Goal: Information Seeking & Learning: Learn about a topic

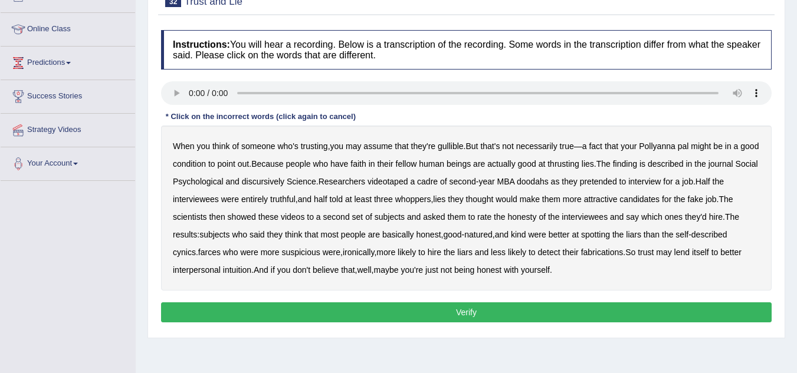
scroll to position [149, 0]
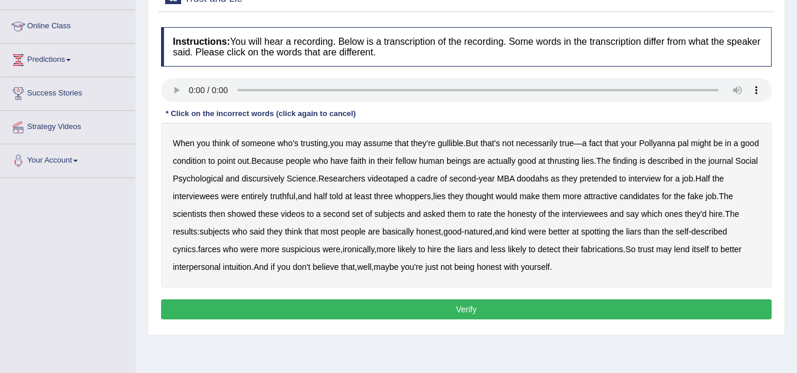
click at [579, 164] on b "thrusting" at bounding box center [563, 160] width 32 height 9
click at [284, 182] on b "discursively" at bounding box center [263, 178] width 42 height 9
click at [548, 180] on b "doodahs" at bounding box center [533, 178] width 32 height 9
click at [209, 249] on b "farces" at bounding box center [209, 249] width 22 height 9
click at [290, 305] on button "Verify" at bounding box center [466, 310] width 610 height 20
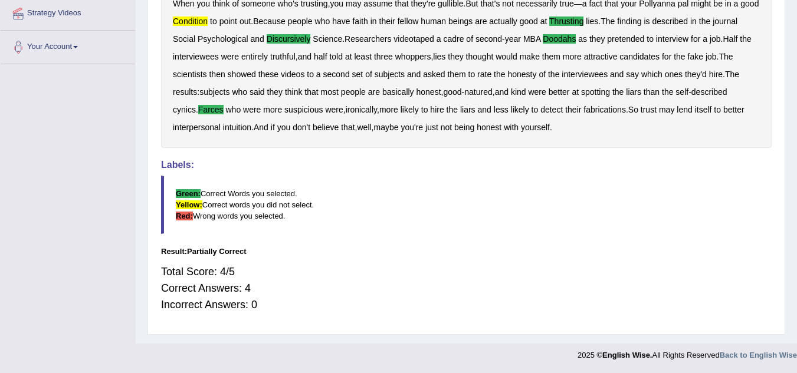
scroll to position [0, 0]
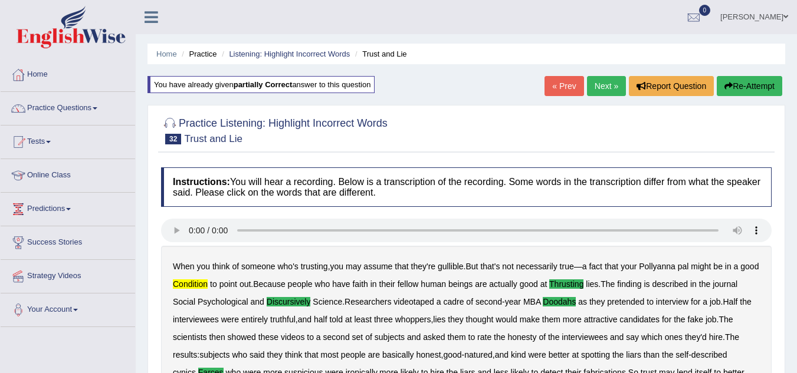
click at [764, 86] on button "Re-Attempt" at bounding box center [749, 86] width 65 height 20
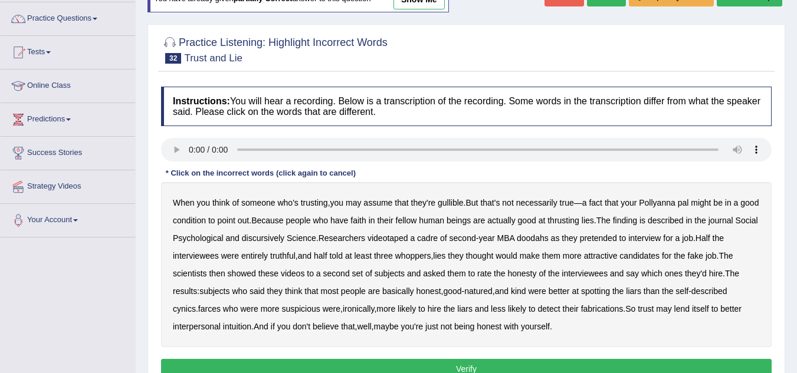
scroll to position [91, 0]
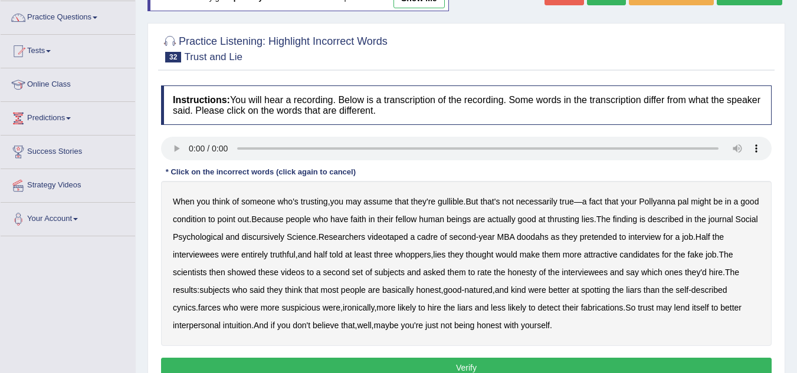
click at [206, 220] on b "condition" at bounding box center [189, 219] width 33 height 9
click at [579, 222] on b "thrusting" at bounding box center [563, 219] width 32 height 9
click at [284, 239] on b "discursively" at bounding box center [263, 236] width 42 height 9
click at [548, 235] on b "doodahs" at bounding box center [533, 236] width 32 height 9
click at [206, 309] on b "farces" at bounding box center [209, 307] width 22 height 9
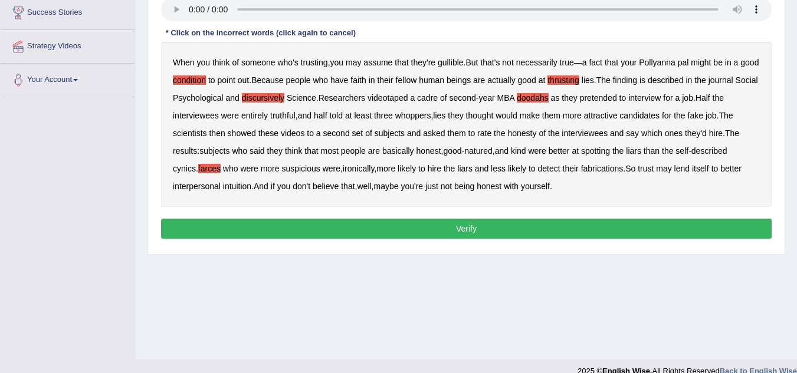
scroll to position [232, 0]
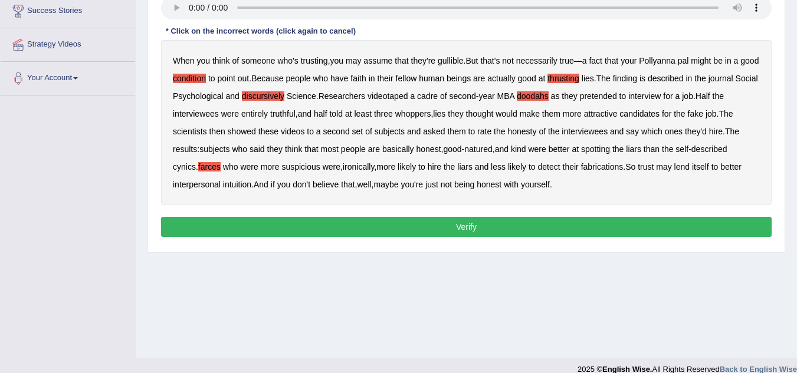
click at [389, 231] on button "Verify" at bounding box center [466, 227] width 610 height 20
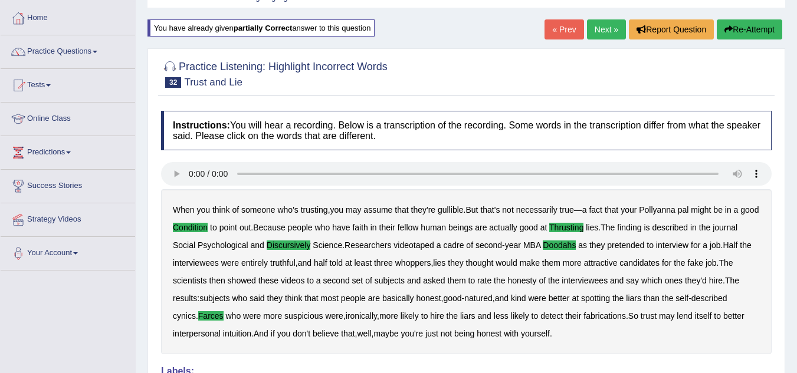
scroll to position [0, 0]
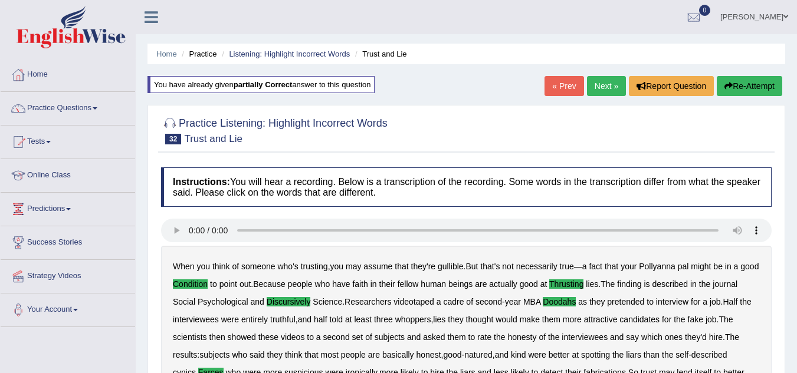
click at [608, 84] on link "Next »" at bounding box center [606, 86] width 39 height 20
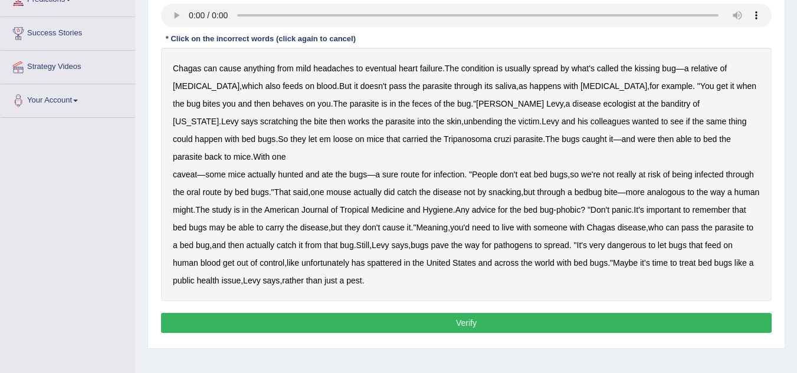
scroll to position [210, 0]
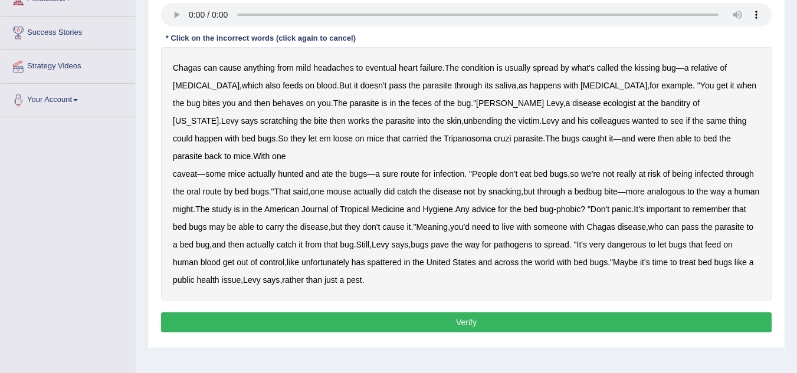
click at [272, 101] on b "behaves" at bounding box center [287, 102] width 31 height 9
click at [661, 107] on b "banditry" at bounding box center [675, 102] width 29 height 9
click at [464, 123] on b "unbending" at bounding box center [483, 120] width 38 height 9
click at [703, 141] on b "bed" at bounding box center [710, 138] width 14 height 9
click at [401, 258] on b "spattered" at bounding box center [384, 262] width 34 height 9
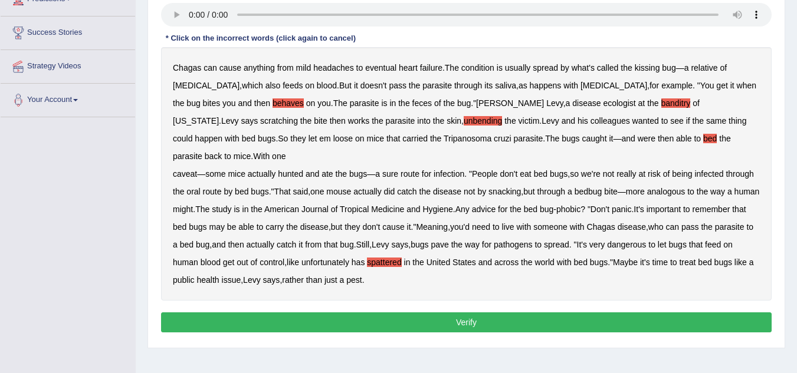
click at [328, 313] on button "Verify" at bounding box center [466, 323] width 610 height 20
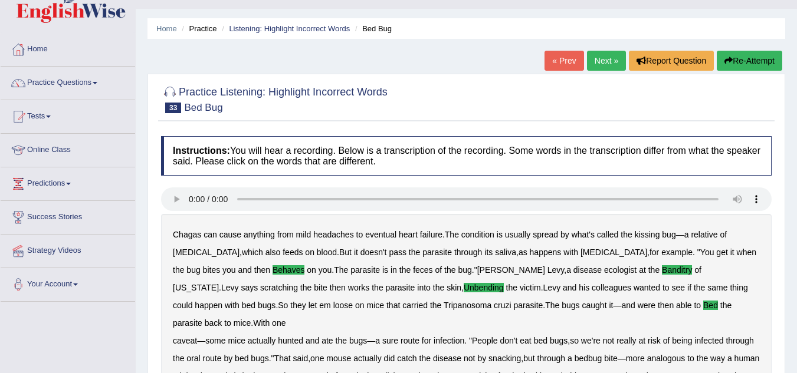
scroll to position [0, 0]
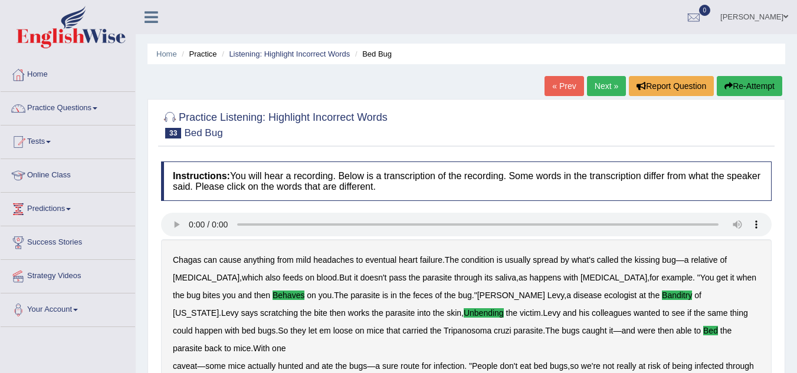
click at [605, 80] on link "Next »" at bounding box center [606, 86] width 39 height 20
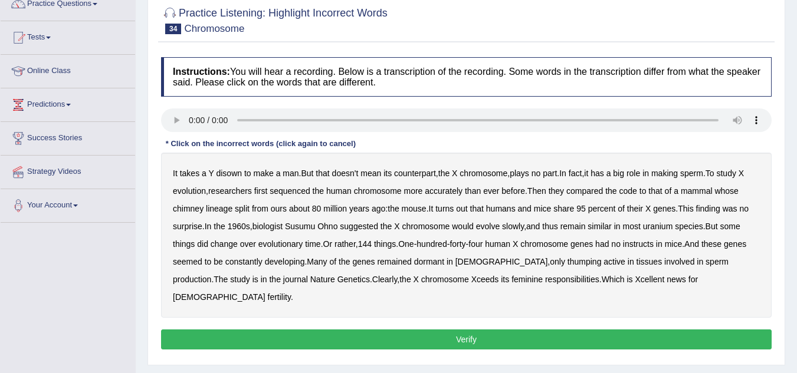
scroll to position [123, 0]
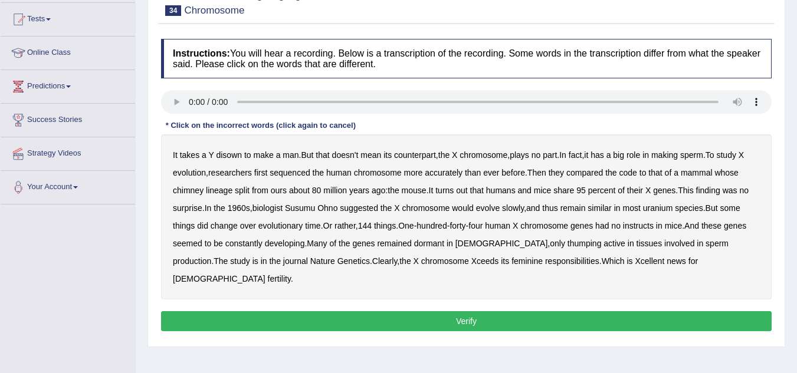
click at [234, 156] on b "disown" at bounding box center [229, 154] width 26 height 9
click at [188, 196] on div "It takes a Y disown to make a man . But that doesn't mean its counterpart , the…" at bounding box center [466, 216] width 610 height 165
click at [189, 190] on b "chimney" at bounding box center [188, 190] width 31 height 9
drag, startPoint x: 367, startPoint y: 188, endPoint x: 418, endPoint y: 206, distance: 54.3
click at [418, 206] on div "It takes a Y disown to make a man . But that doesn't mean its counterpart , the…" at bounding box center [466, 216] width 610 height 165
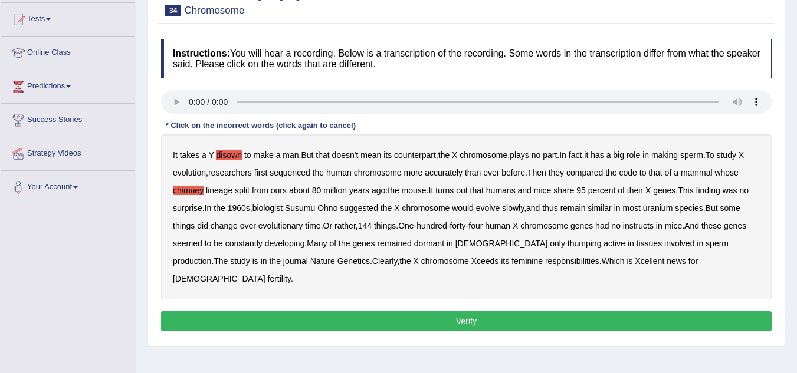
click at [661, 209] on b "uranium" at bounding box center [658, 207] width 30 height 9
click at [643, 227] on b "instructs" at bounding box center [638, 225] width 31 height 9
click at [567, 247] on b "thumping" at bounding box center [584, 243] width 34 height 9
click at [499, 311] on button "Verify" at bounding box center [466, 321] width 610 height 20
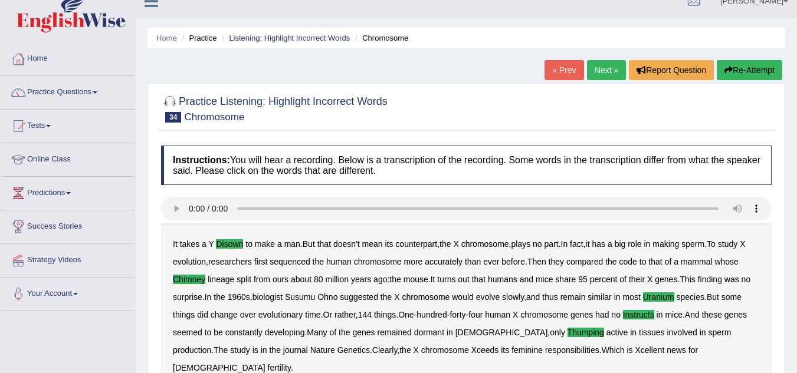
scroll to position [0, 0]
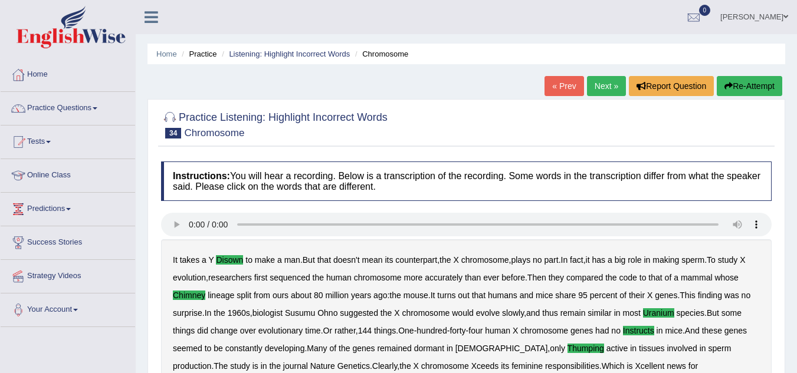
click at [610, 83] on link "Next »" at bounding box center [606, 86] width 39 height 20
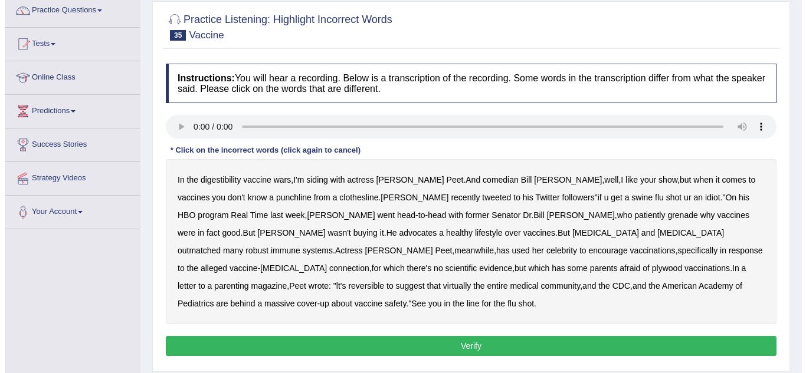
scroll to position [98, 0]
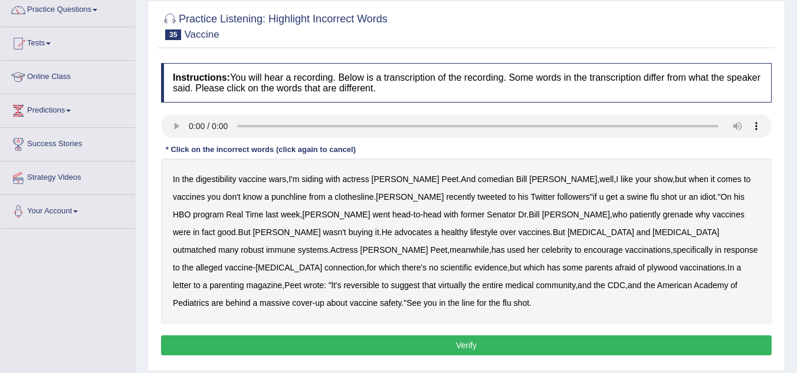
click at [204, 182] on b "digestibility" at bounding box center [216, 179] width 40 height 9
click at [471, 219] on div "In the digestibility vaccine wars , I'm siding with actress Amanda Peet . And c…" at bounding box center [466, 241] width 610 height 165
click at [662, 215] on b "grenade" at bounding box center [677, 214] width 30 height 9
click at [647, 267] on b "plywood" at bounding box center [662, 267] width 30 height 9
click at [379, 281] on b "reversible" at bounding box center [361, 285] width 36 height 9
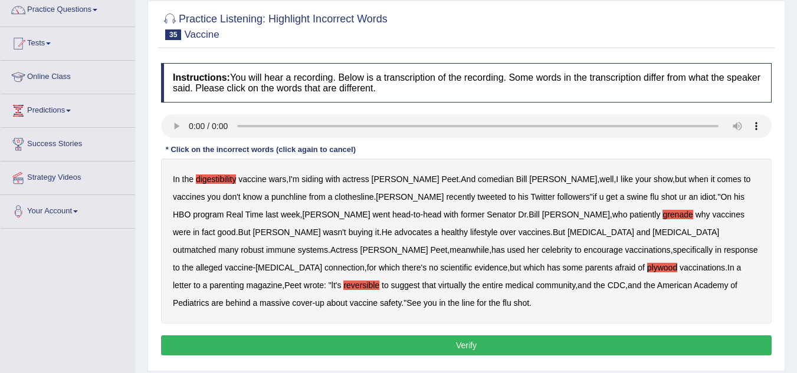
click at [585, 336] on button "Verify" at bounding box center [466, 346] width 610 height 20
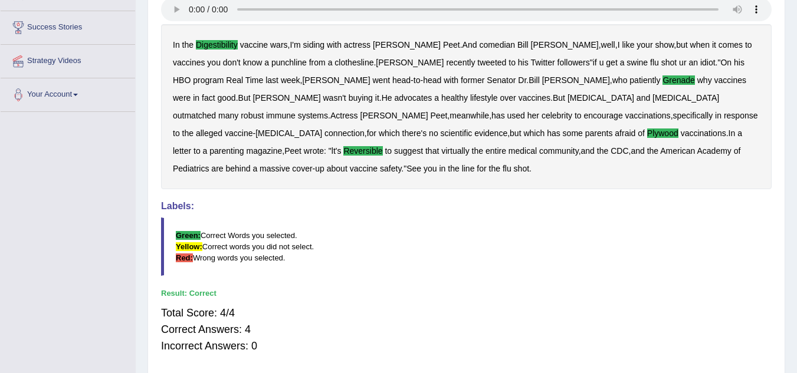
scroll to position [0, 0]
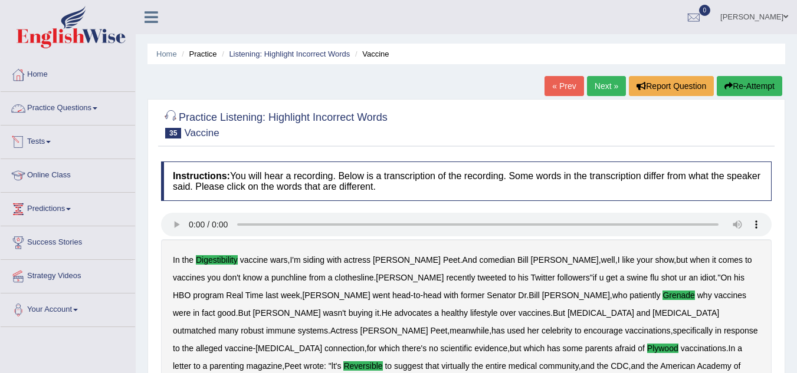
click at [88, 106] on link "Practice Questions" at bounding box center [68, 106] width 134 height 29
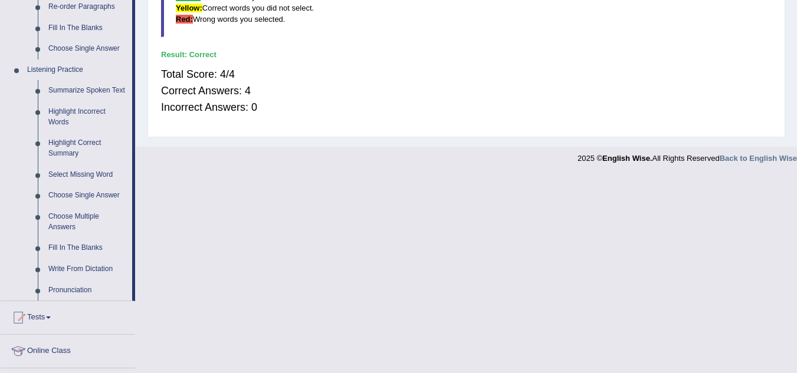
scroll to position [458, 0]
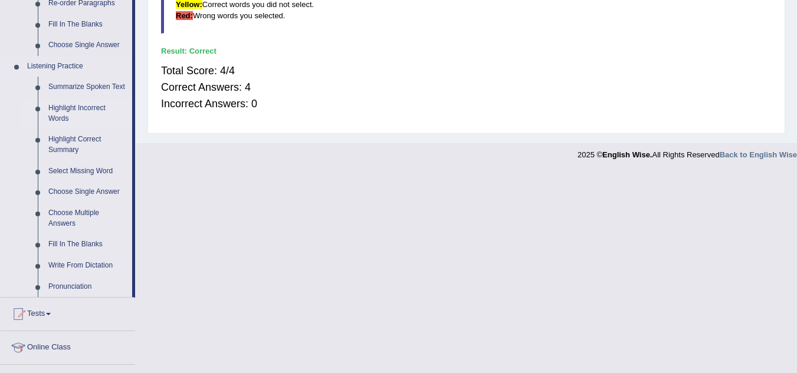
click at [93, 107] on link "Highlight Incorrect Words" at bounding box center [87, 113] width 89 height 31
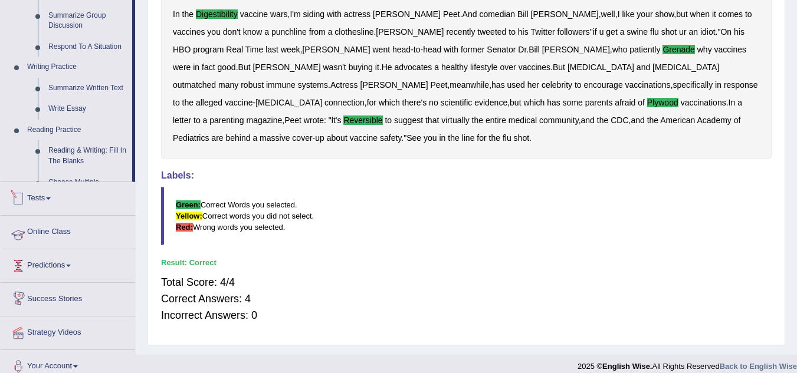
scroll to position [570, 0]
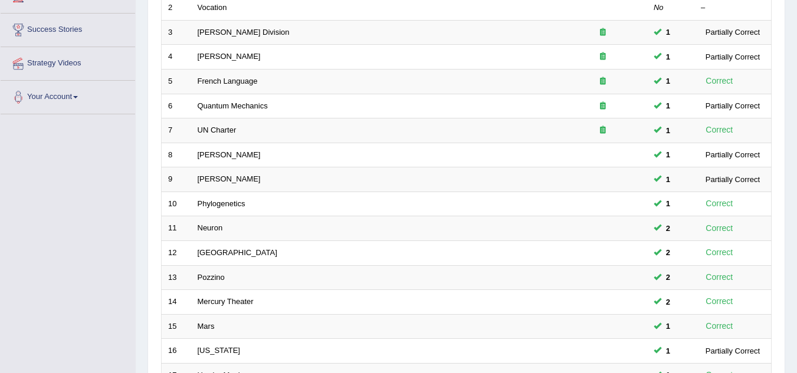
scroll to position [408, 0]
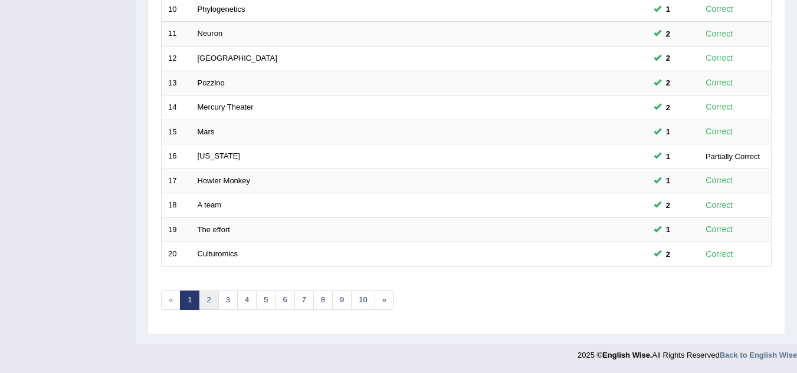
click at [212, 305] on link "2" at bounding box center [208, 300] width 19 height 19
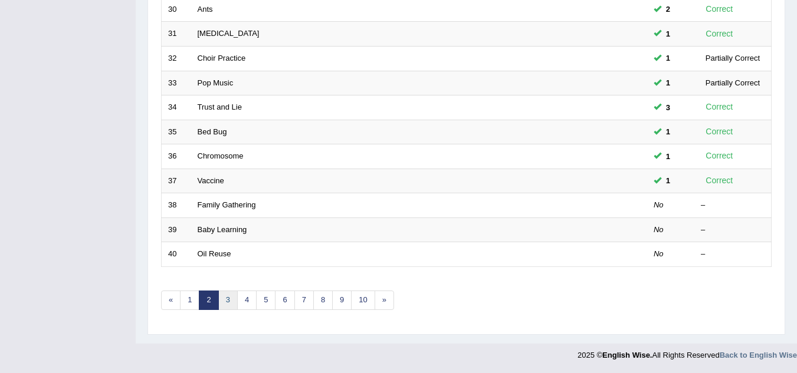
click at [231, 301] on link "3" at bounding box center [227, 300] width 19 height 19
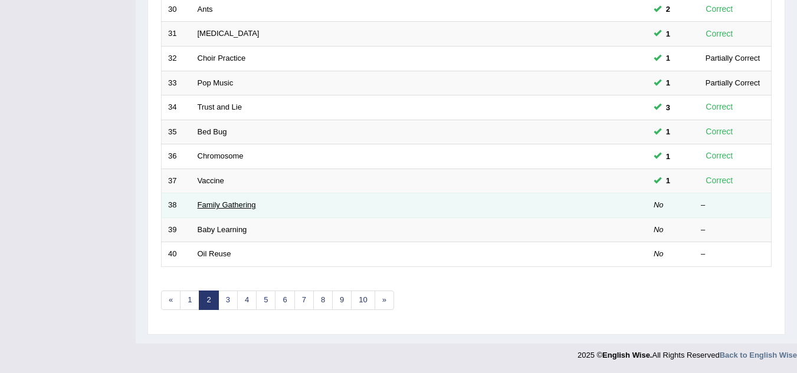
click at [235, 206] on link "Family Gathering" at bounding box center [227, 205] width 58 height 9
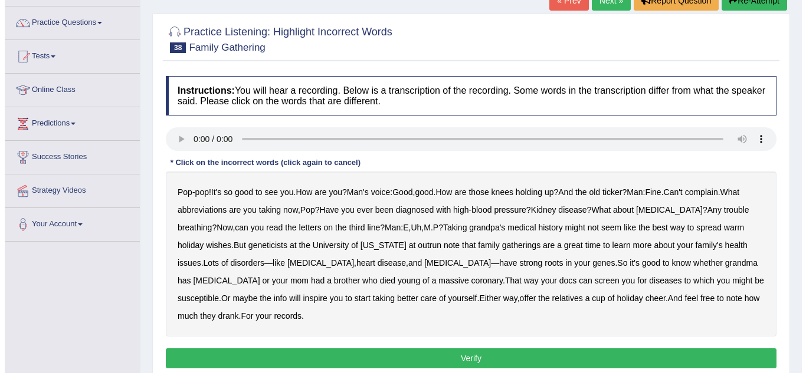
scroll to position [86, 0]
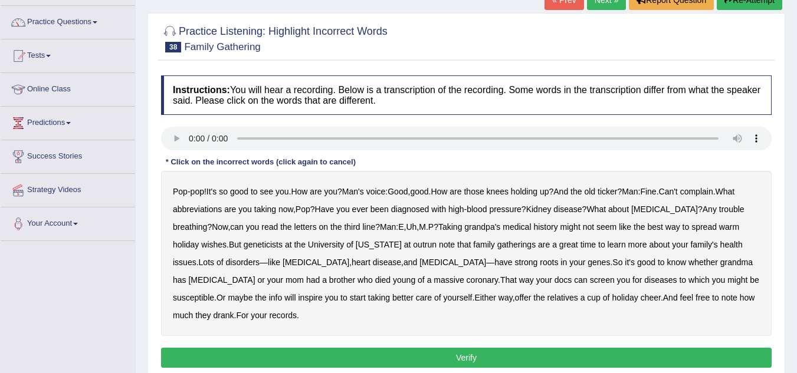
click at [202, 206] on b "abbreviations" at bounding box center [197, 209] width 49 height 9
click at [509, 328] on div "Instructions: You will hear a recording. Below is a transcription of the record…" at bounding box center [466, 224] width 616 height 308
click at [509, 348] on button "Verify" at bounding box center [466, 358] width 610 height 20
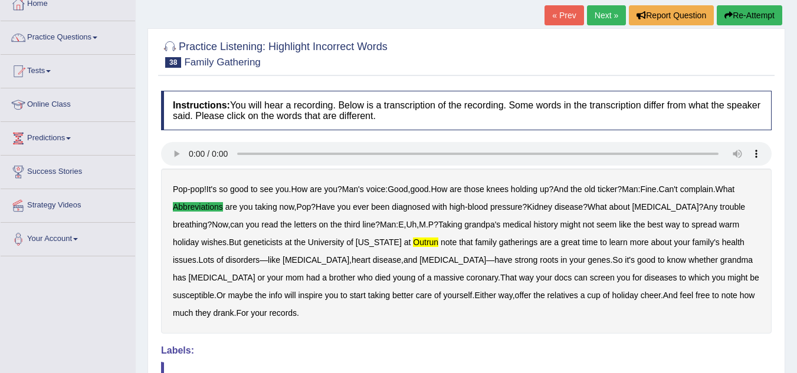
scroll to position [62, 0]
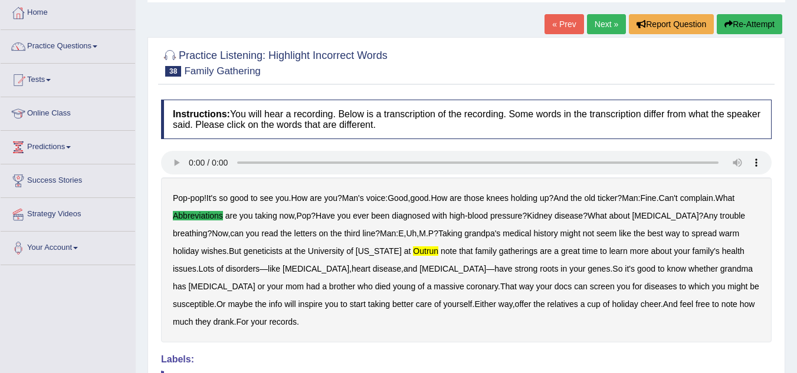
click at [736, 25] on button "Re-Attempt" at bounding box center [749, 24] width 65 height 20
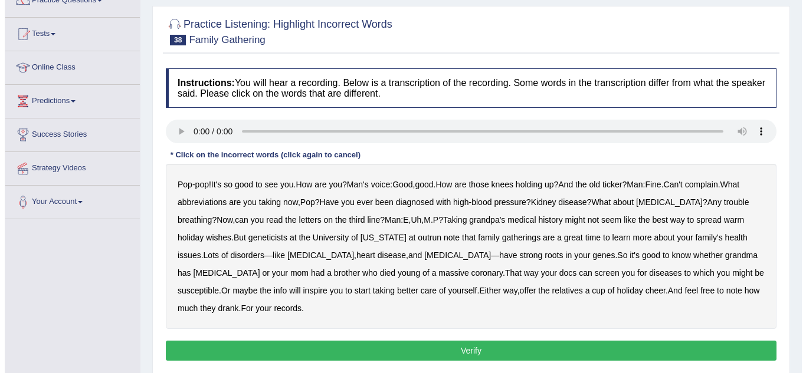
scroll to position [110, 0]
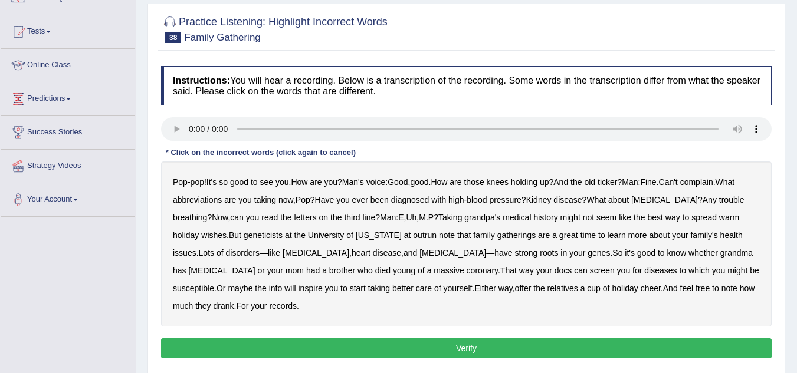
click at [413, 232] on b "outrun" at bounding box center [425, 235] width 24 height 9
click at [193, 195] on b "abbreviations" at bounding box center [197, 199] width 49 height 9
click at [252, 339] on button "Verify" at bounding box center [466, 349] width 610 height 20
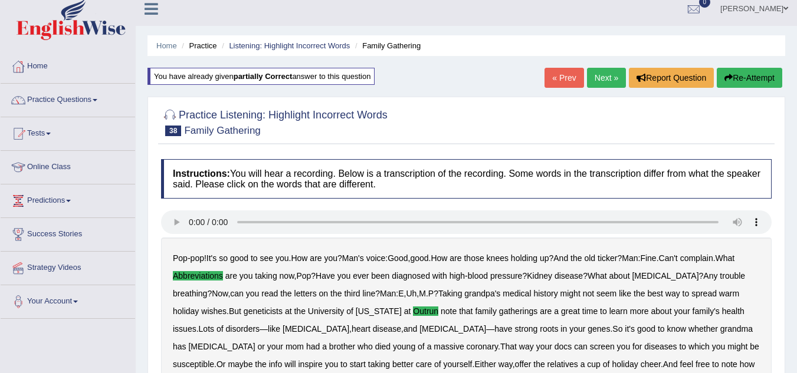
scroll to position [8, 0]
click at [609, 77] on link "Next »" at bounding box center [606, 78] width 39 height 20
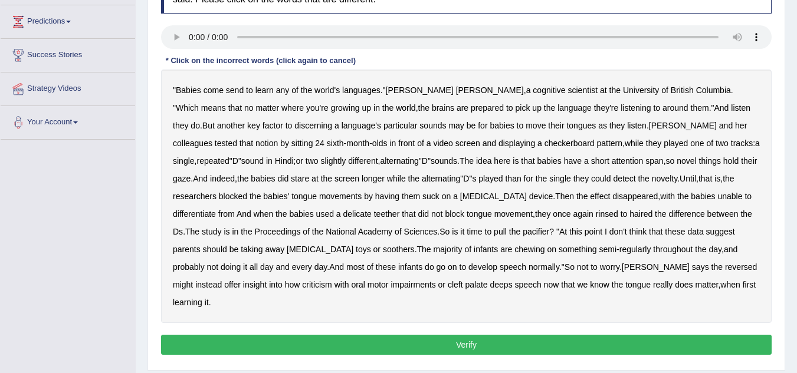
click at [261, 94] on b "learn" at bounding box center [264, 90] width 18 height 9
click at [211, 87] on b "come" at bounding box center [213, 90] width 20 height 9
drag, startPoint x: 211, startPoint y: 87, endPoint x: 256, endPoint y: 89, distance: 44.9
click at [256, 89] on div "" Babies come send to learn any of the world's languages ." [PERSON_NAME] , a c…" at bounding box center [466, 197] width 610 height 254
click at [256, 89] on b "learn" at bounding box center [264, 90] width 18 height 9
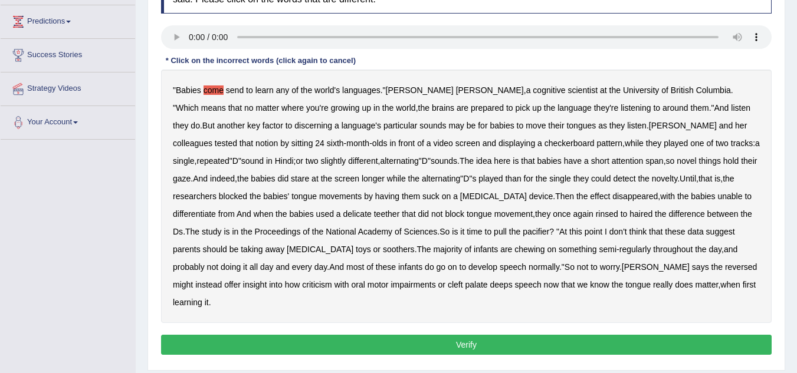
click at [225, 88] on div "" Babies come send to learn any of the world's languages ." [PERSON_NAME] , a c…" at bounding box center [466, 197] width 610 height 254
click at [235, 92] on b "send" at bounding box center [235, 90] width 18 height 9
click at [221, 90] on b "come" at bounding box center [213, 90] width 20 height 9
click at [573, 182] on b "they" at bounding box center [580, 178] width 15 height 9
click at [343, 212] on b "delicate" at bounding box center [357, 213] width 28 height 9
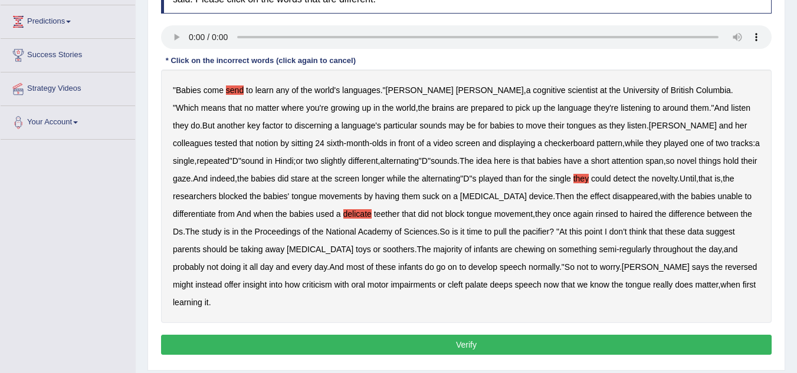
click at [629, 215] on b "haired" at bounding box center [640, 213] width 23 height 9
click at [596, 214] on b "rinsed" at bounding box center [607, 213] width 22 height 9
click at [725, 268] on b "reversed" at bounding box center [741, 266] width 32 height 9
click at [332, 280] on b "criticism" at bounding box center [317, 284] width 30 height 9
click at [402, 335] on button "Verify" at bounding box center [466, 345] width 610 height 20
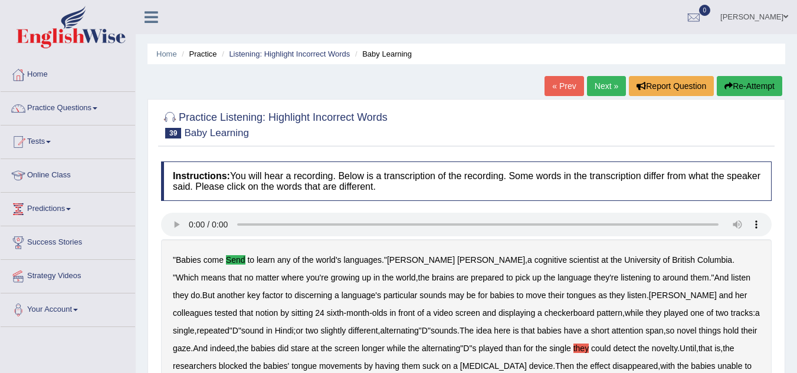
click at [610, 86] on link "Next »" at bounding box center [606, 86] width 39 height 20
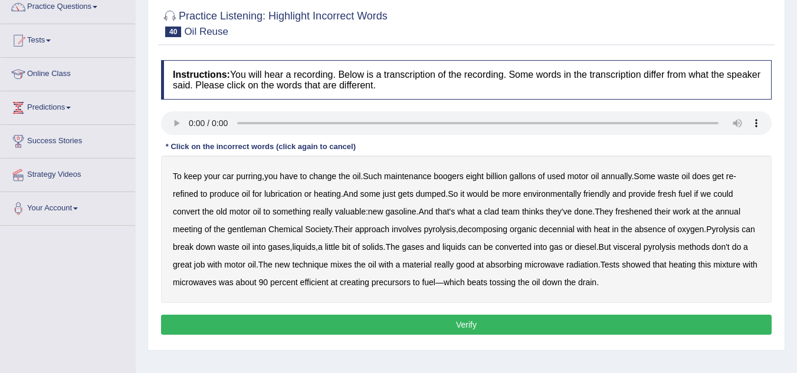
click at [458, 177] on b "boogers" at bounding box center [448, 176] width 30 height 9
click at [497, 211] on b "clad" at bounding box center [491, 211] width 15 height 9
click at [639, 211] on b "freshened" at bounding box center [633, 211] width 37 height 9
click at [241, 227] on b "gentleman" at bounding box center [247, 229] width 38 height 9
click at [641, 246] on b "visceral" at bounding box center [627, 246] width 28 height 9
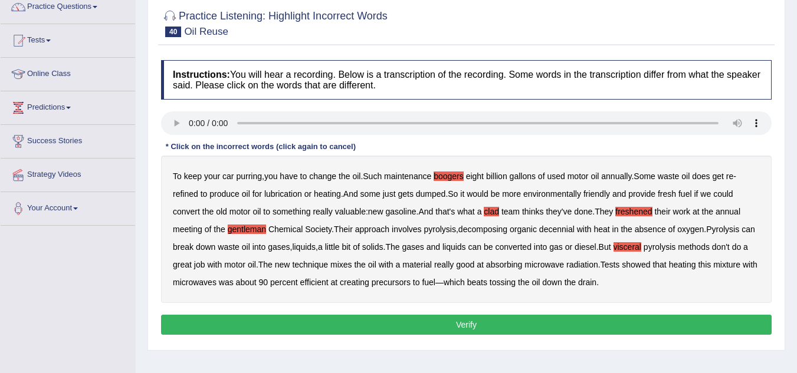
click at [511, 324] on button "Verify" at bounding box center [466, 325] width 610 height 20
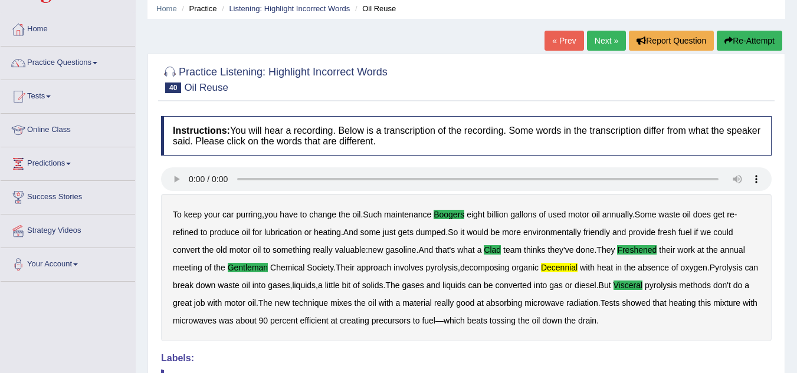
scroll to position [45, 0]
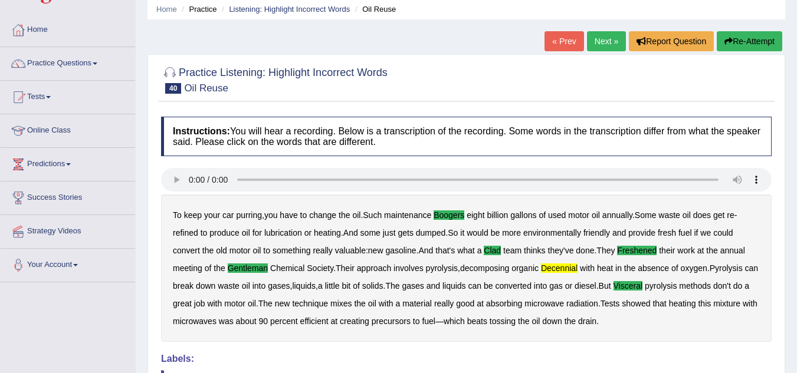
click at [748, 34] on button "Re-Attempt" at bounding box center [749, 41] width 65 height 20
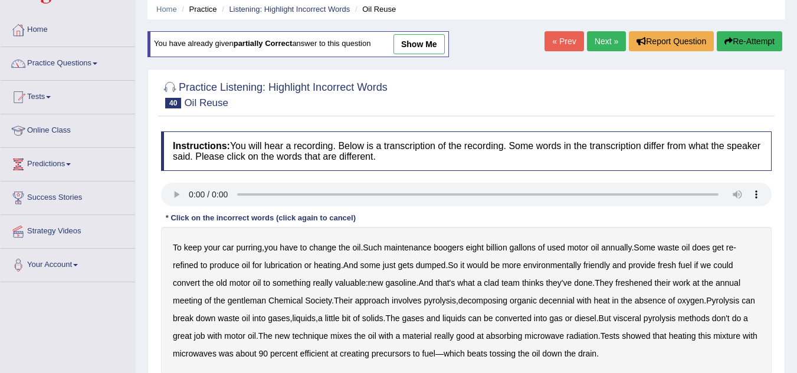
scroll to position [45, 0]
click at [455, 252] on b "boogers" at bounding box center [448, 247] width 30 height 9
click at [622, 284] on b "freshened" at bounding box center [633, 282] width 37 height 9
click at [239, 299] on b "gentleman" at bounding box center [247, 300] width 38 height 9
click at [560, 301] on b "decennial" at bounding box center [556, 300] width 35 height 9
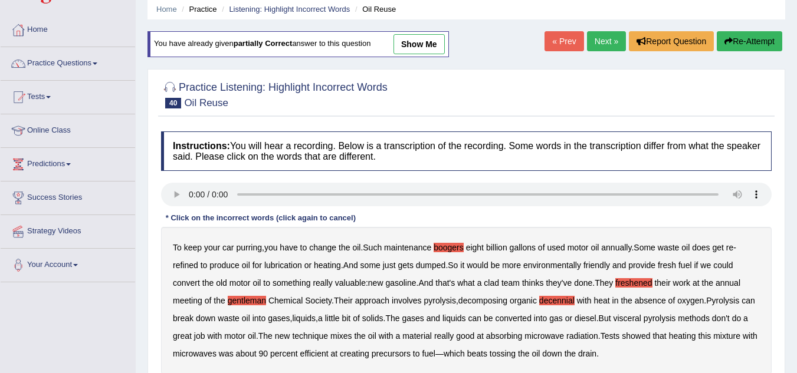
click at [653, 323] on div "To keep your car purring , you have to change the oil . Such maintenance booger…" at bounding box center [466, 300] width 610 height 147
click at [641, 321] on b "visceral" at bounding box center [627, 318] width 28 height 9
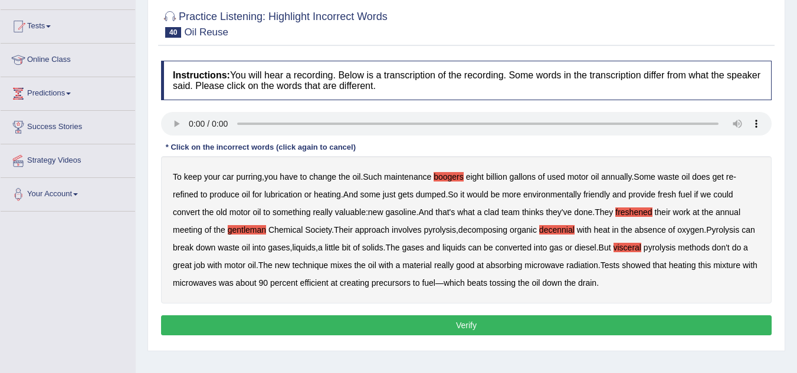
click at [581, 329] on button "Verify" at bounding box center [466, 326] width 610 height 20
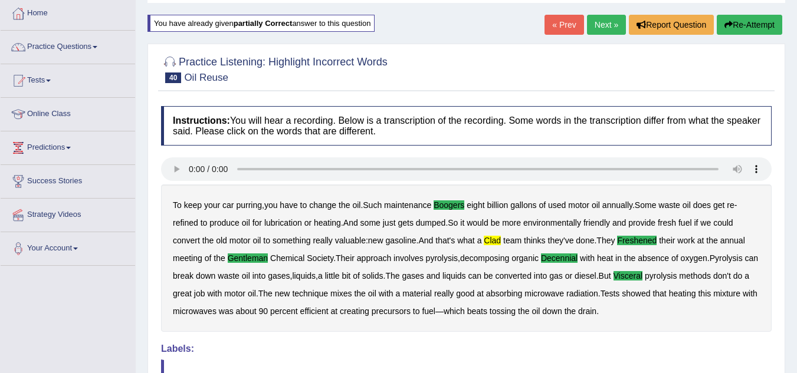
scroll to position [61, 0]
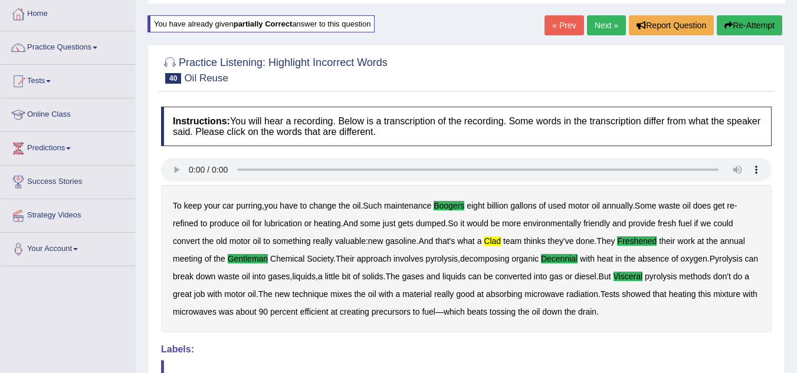
click at [752, 27] on button "Re-Attempt" at bounding box center [749, 25] width 65 height 20
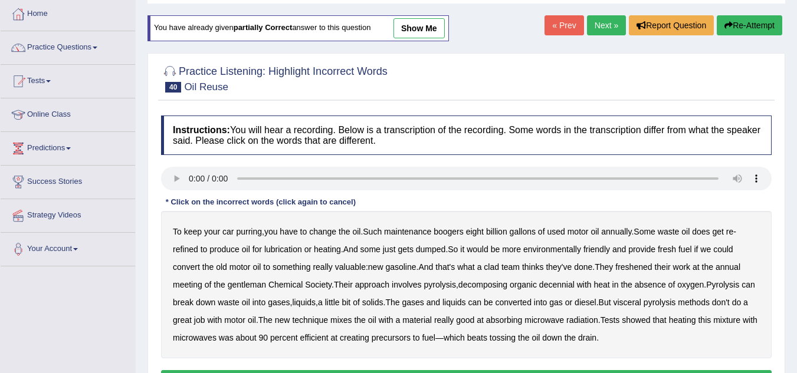
scroll to position [61, 0]
click at [455, 235] on b "boogers" at bounding box center [448, 231] width 30 height 9
click at [497, 266] on b "clad" at bounding box center [491, 266] width 15 height 9
click at [236, 282] on b "gentleman" at bounding box center [247, 284] width 38 height 9
click at [563, 283] on b "decennial" at bounding box center [556, 284] width 35 height 9
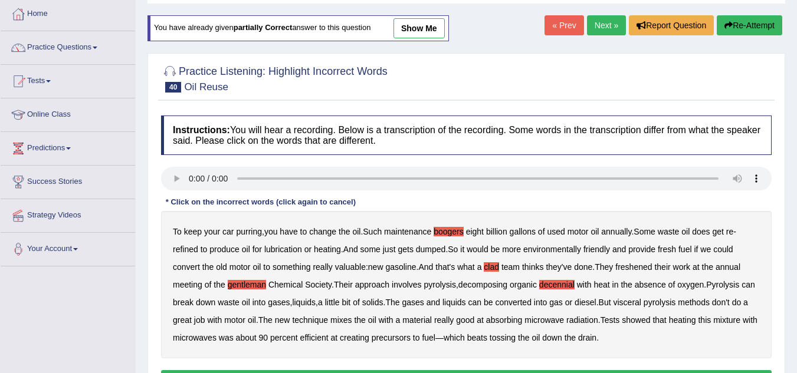
click at [641, 304] on b "visceral" at bounding box center [627, 302] width 28 height 9
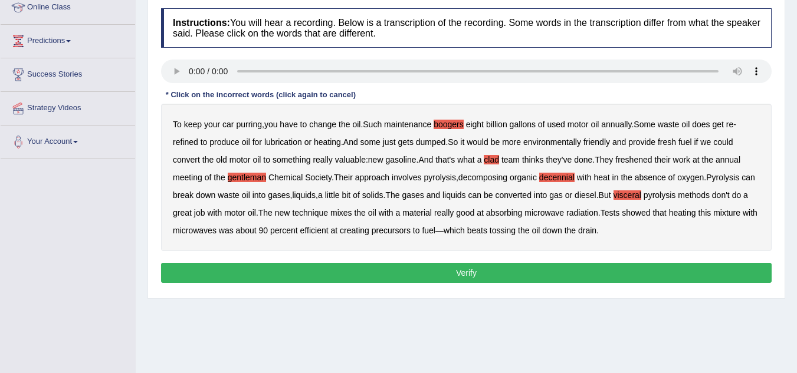
click at [613, 277] on button "Verify" at bounding box center [466, 273] width 610 height 20
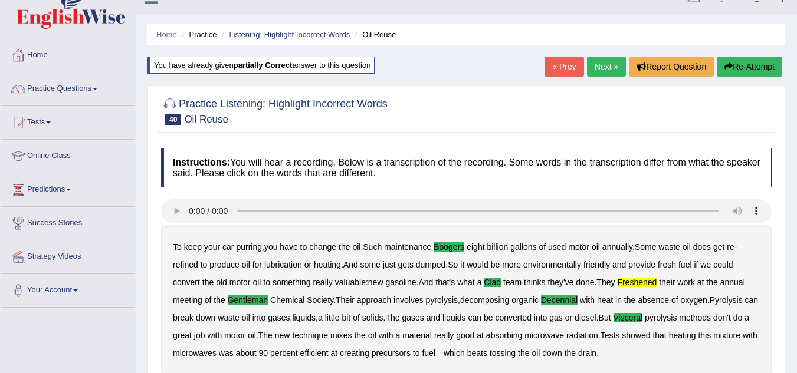
scroll to position [18, 0]
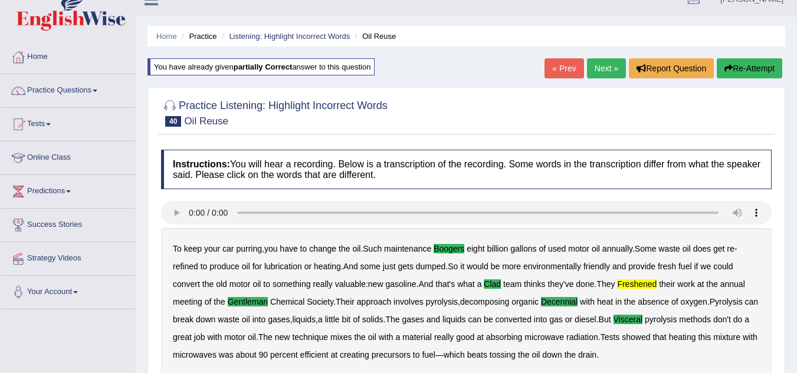
click at [755, 66] on button "Re-Attempt" at bounding box center [749, 68] width 65 height 20
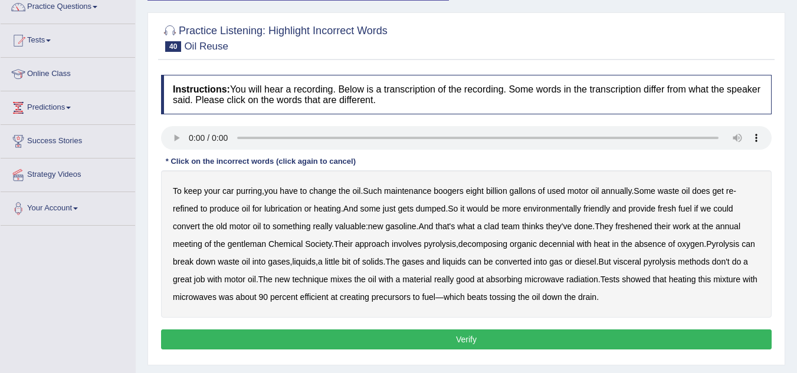
scroll to position [102, 0]
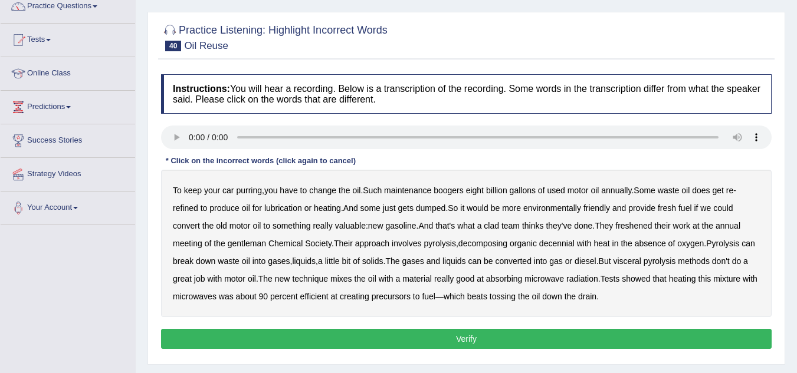
click at [453, 191] on b "boogers" at bounding box center [448, 190] width 30 height 9
click at [494, 228] on b "clad" at bounding box center [491, 225] width 15 height 9
click at [635, 230] on b "freshened" at bounding box center [633, 225] width 37 height 9
click at [241, 247] on b "gentleman" at bounding box center [247, 243] width 38 height 9
click at [563, 245] on b "decennial" at bounding box center [556, 243] width 35 height 9
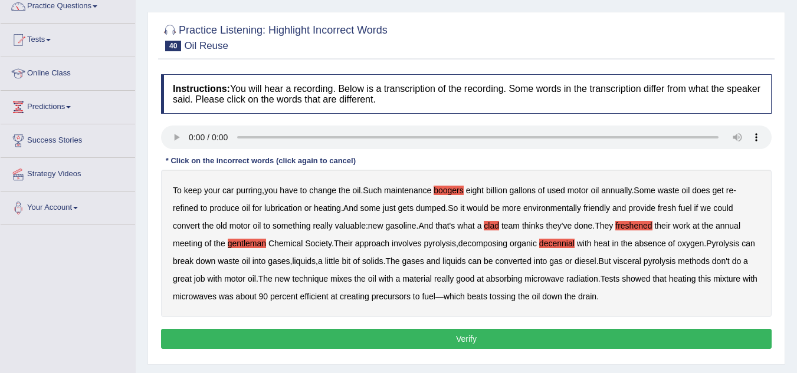
click at [641, 264] on b "visceral" at bounding box center [627, 261] width 28 height 9
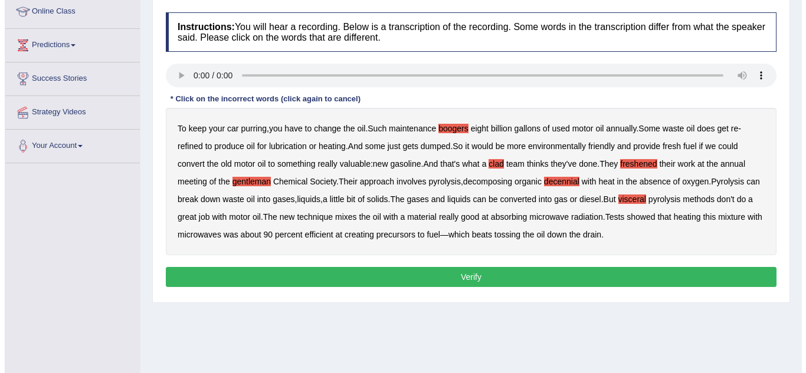
scroll to position [165, 0]
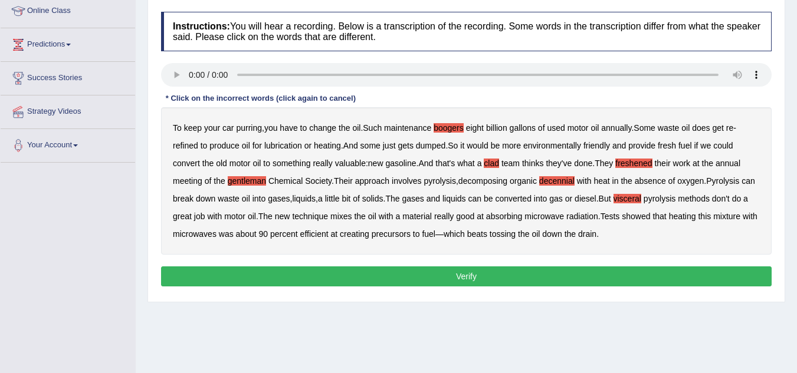
click at [597, 275] on button "Verify" at bounding box center [466, 277] width 610 height 20
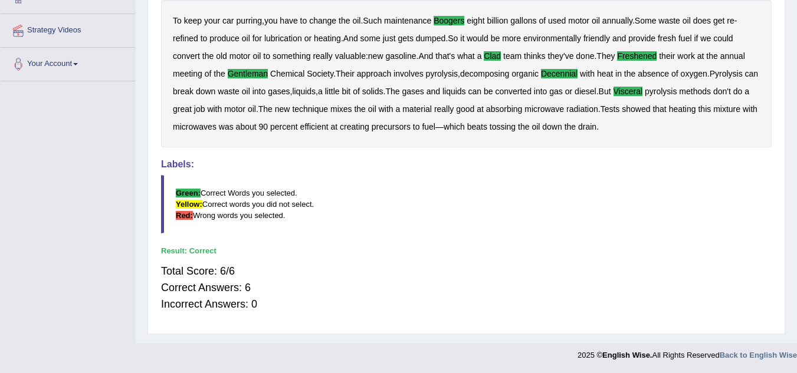
scroll to position [0, 0]
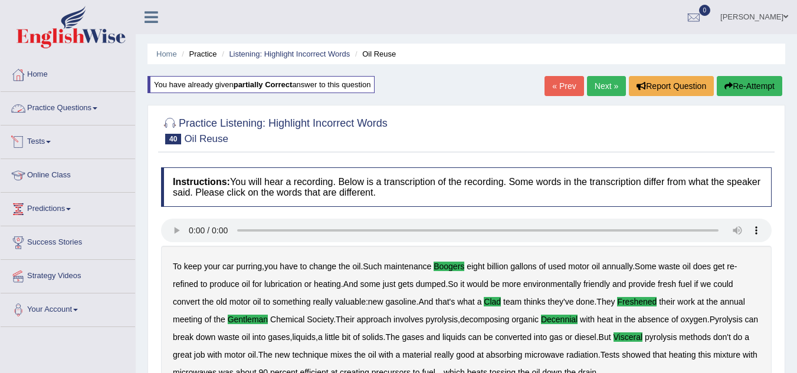
click at [66, 105] on link "Practice Questions" at bounding box center [68, 106] width 134 height 29
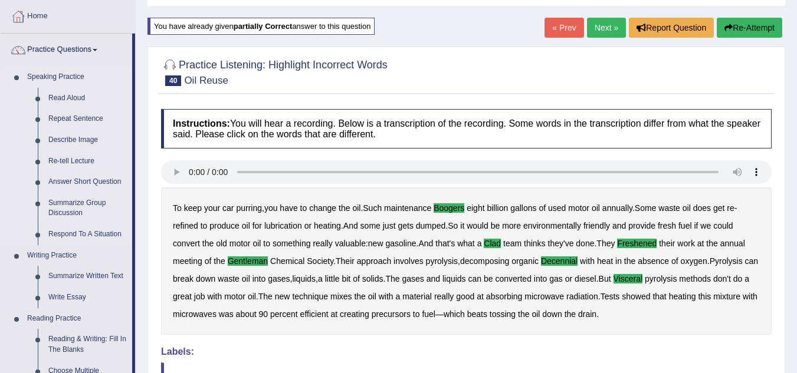
scroll to position [59, 0]
click at [82, 274] on link "Summarize Written Text" at bounding box center [87, 275] width 89 height 21
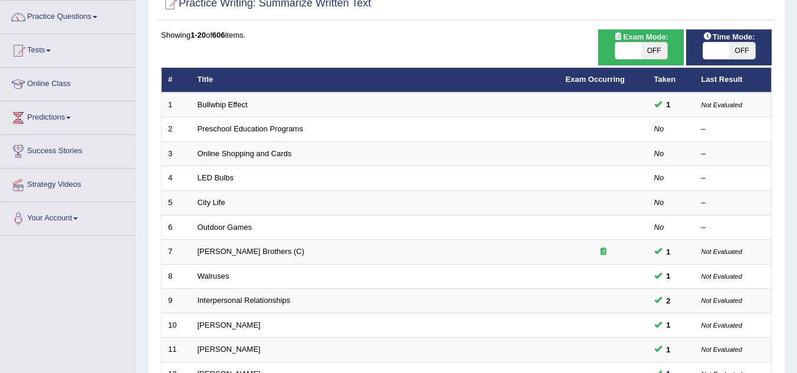
scroll to position [74, 0]
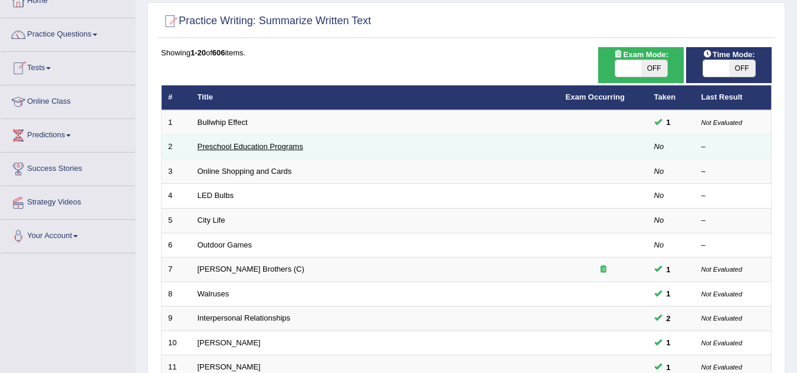
click at [244, 144] on link "Preschool Education Programs" at bounding box center [251, 146] width 106 height 9
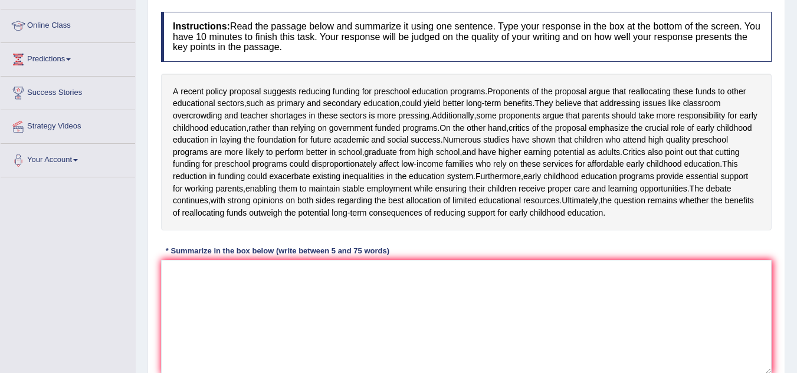
scroll to position [150, 0]
click at [233, 341] on textarea at bounding box center [466, 316] width 610 height 114
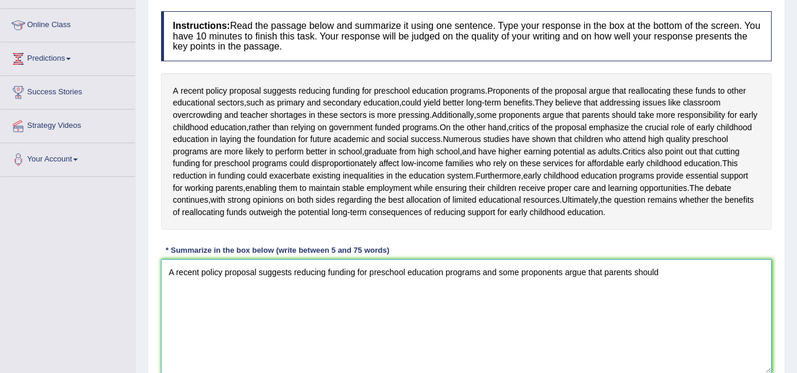
click at [233, 341] on textarea "A recent policy proposal suggests reducing funding for preschool education prog…" at bounding box center [466, 316] width 610 height 114
click at [668, 318] on textarea "A recent policy proposal suggests reducing funding for preschool education prog…" at bounding box center [466, 316] width 610 height 114
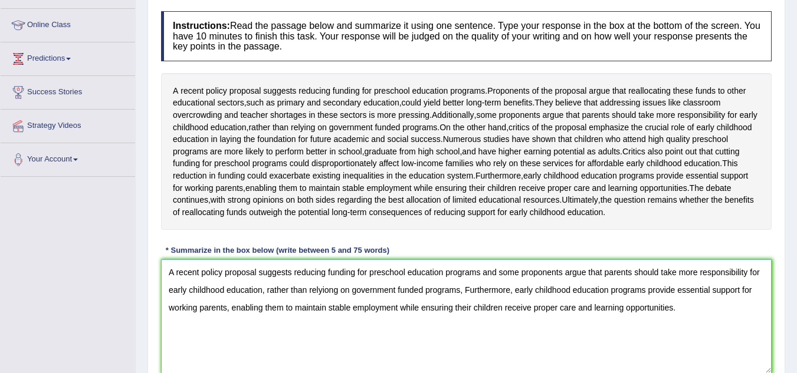
scroll to position [239, 0]
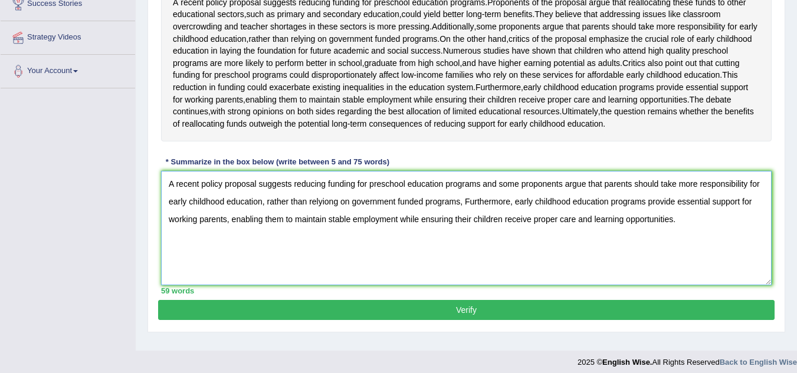
type textarea "A recent policy proposal suggests reducing funding for preschool education prog…"
click at [567, 320] on button "Verify" at bounding box center [466, 310] width 616 height 20
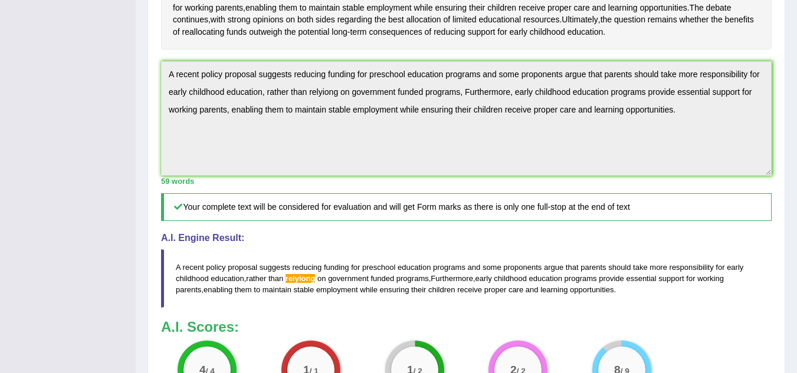
scroll to position [330, 0]
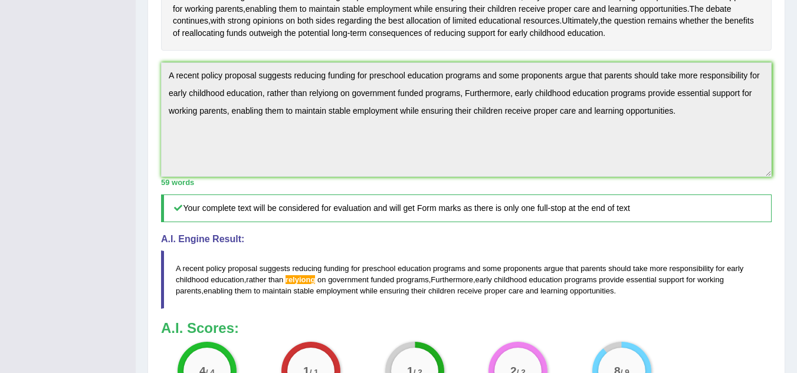
click at [201, 284] on span "childhood" at bounding box center [192, 279] width 33 height 9
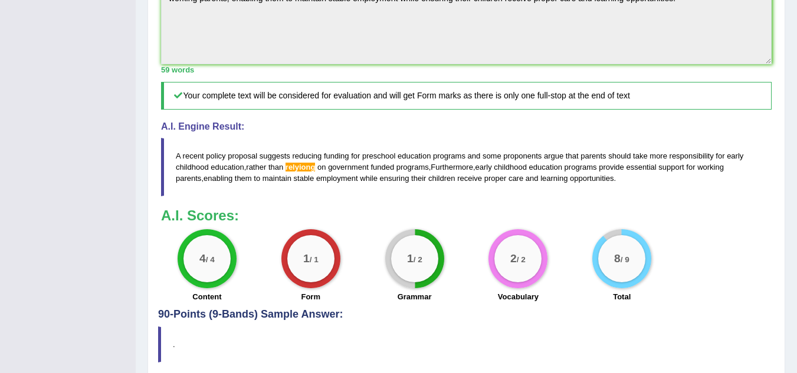
scroll to position [440, 0]
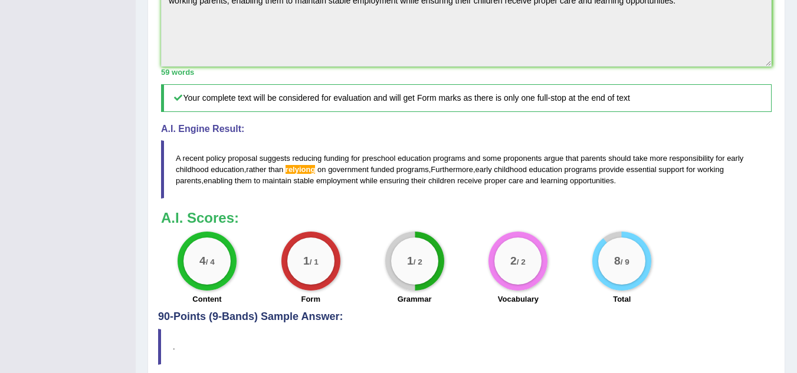
drag, startPoint x: 178, startPoint y: 196, endPoint x: 265, endPoint y: 236, distance: 96.6
click at [265, 236] on div "Instructions: Read the passage below and summarize it using one sentence. Type …" at bounding box center [466, 14] width 616 height 596
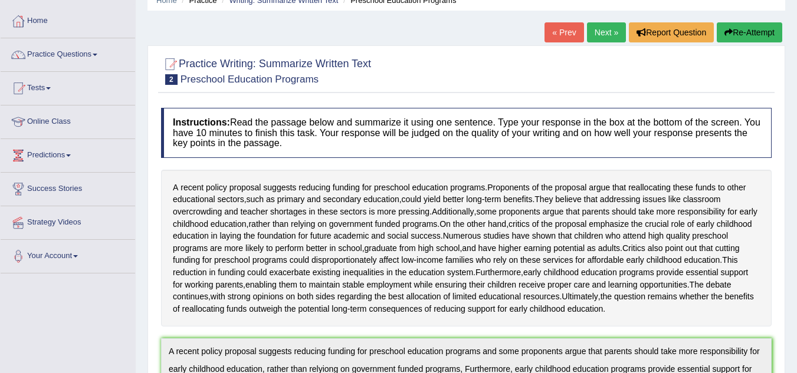
scroll to position [0, 0]
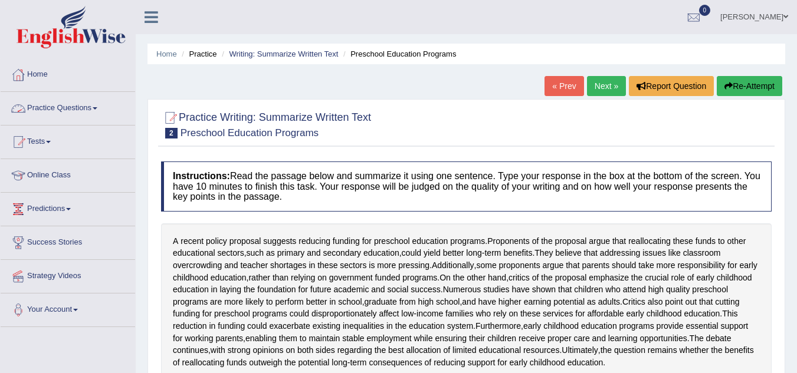
click at [97, 107] on span at bounding box center [95, 108] width 5 height 2
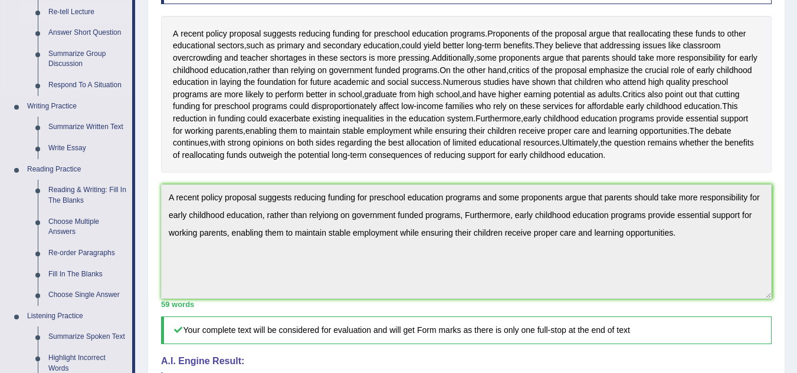
scroll to position [210, 0]
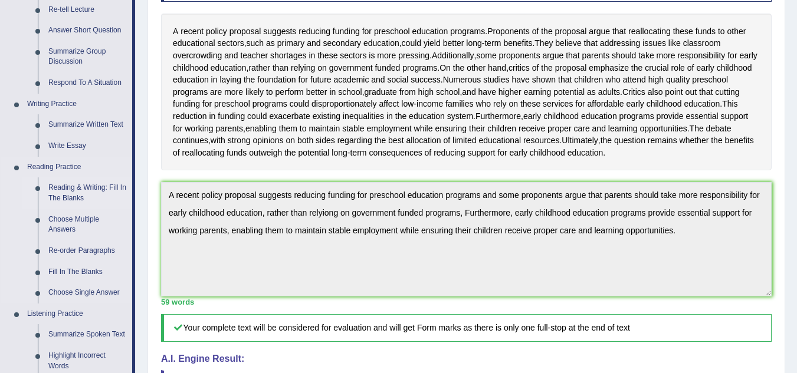
click at [99, 185] on link "Reading & Writing: Fill In The Blanks" at bounding box center [87, 193] width 89 height 31
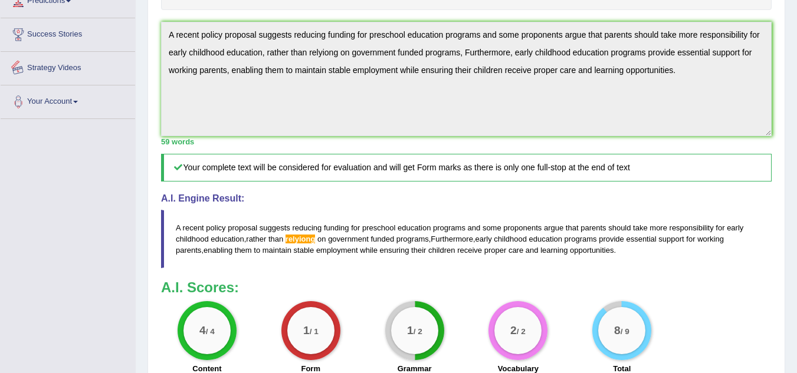
scroll to position [418, 0]
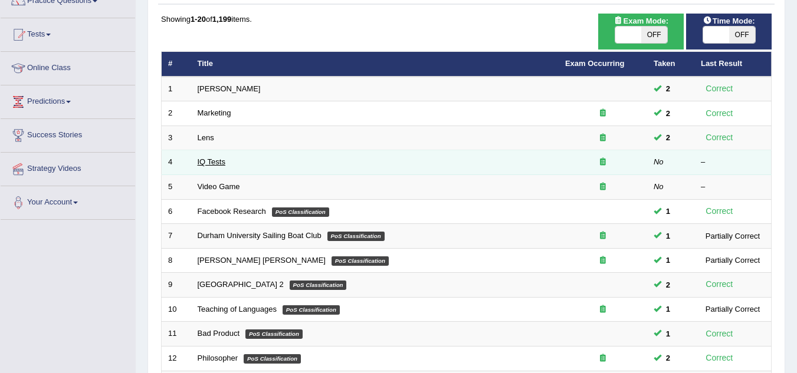
click at [215, 163] on link "IQ Tests" at bounding box center [212, 161] width 28 height 9
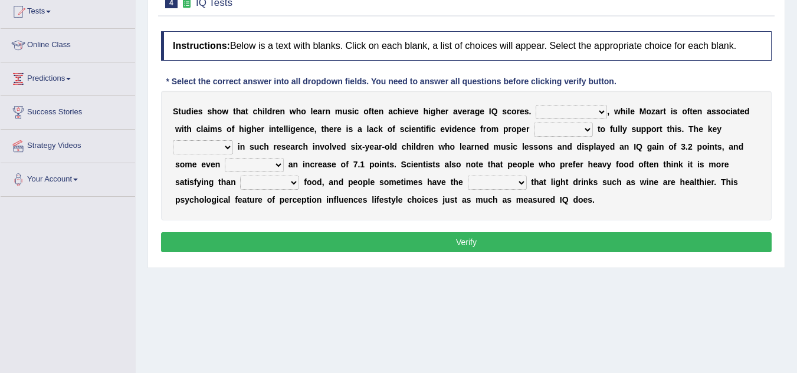
click at [561, 111] on select "However Therefore Consequently While" at bounding box center [570, 112] width 71 height 14
click at [535, 105] on select "However Therefore Consequently While" at bounding box center [570, 112] width 71 height 14
click at [572, 116] on select "However Therefore Consequently While" at bounding box center [570, 112] width 71 height 14
select select "However"
click at [535, 105] on select "However Therefore Consequently While" at bounding box center [570, 112] width 71 height 14
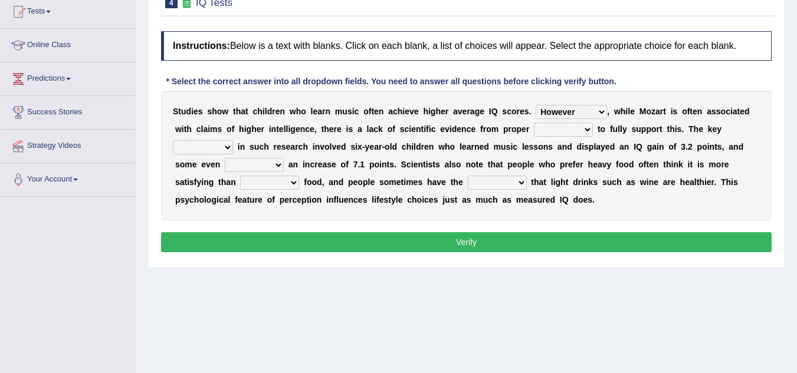
click at [550, 133] on select "test tests testing tested" at bounding box center [563, 130] width 59 height 14
select select "testing"
click at [534, 123] on select "test tests testing tested" at bounding box center [563, 130] width 59 height 14
click at [566, 133] on select "test tests testing tested" at bounding box center [563, 130] width 59 height 14
click at [210, 156] on div "S t u d i e s s h o w t h a t c h i l d r e n w h o l e a r n m u s i c o f t e…" at bounding box center [466, 156] width 610 height 130
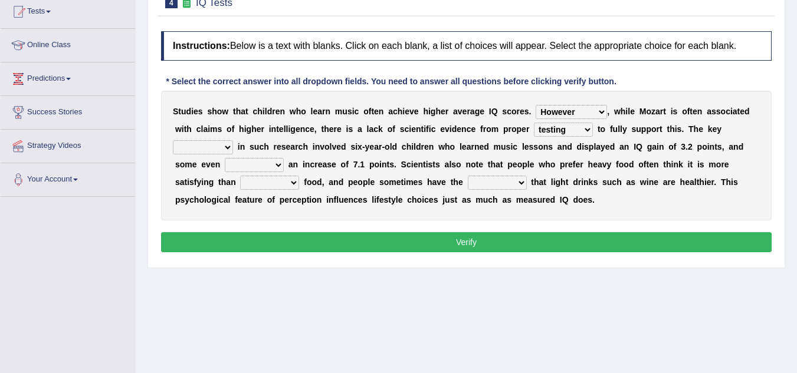
click at [210, 153] on select "process goal implication odd" at bounding box center [203, 147] width 60 height 14
select select "implication"
click at [173, 140] on select "process goal implication odd" at bounding box center [203, 147] width 60 height 14
click at [242, 164] on select "exhibited taught learned threatened" at bounding box center [254, 165] width 59 height 14
select select "exhibited"
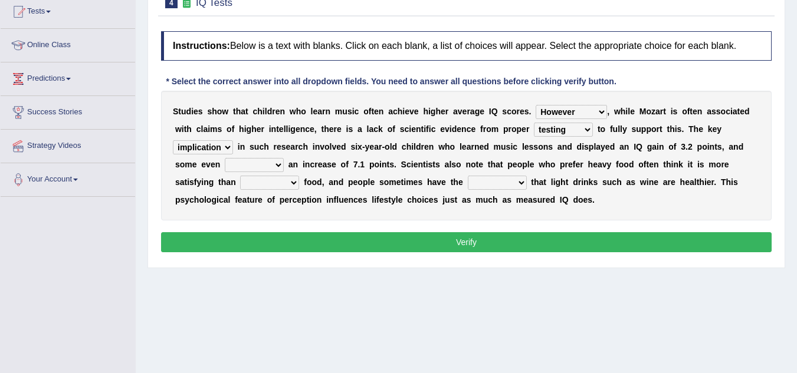
click at [225, 158] on select "exhibited taught learned threatened" at bounding box center [254, 165] width 59 height 14
click at [261, 184] on select "choosy lighter cushiony spooky" at bounding box center [269, 183] width 59 height 14
select select "choosy"
click at [240, 176] on select "choosy lighter cushiony spooky" at bounding box center [269, 183] width 59 height 14
click at [481, 182] on select "illusion sight anecdote intention" at bounding box center [497, 183] width 59 height 14
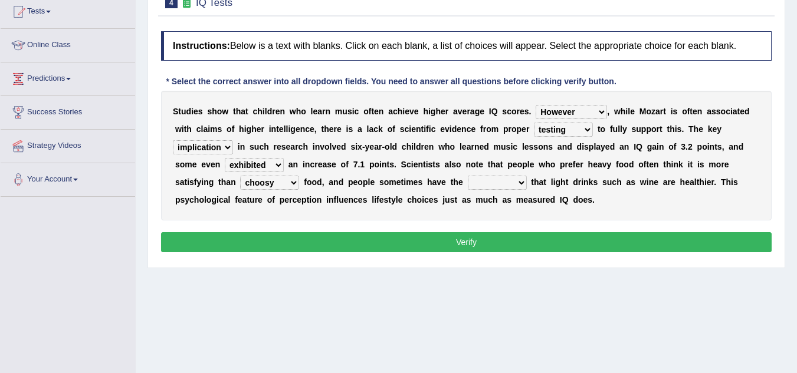
select select "intention"
click at [468, 176] on select "illusion sight anecdote intention" at bounding box center [497, 183] width 59 height 14
click at [479, 241] on button "Verify" at bounding box center [466, 242] width 610 height 20
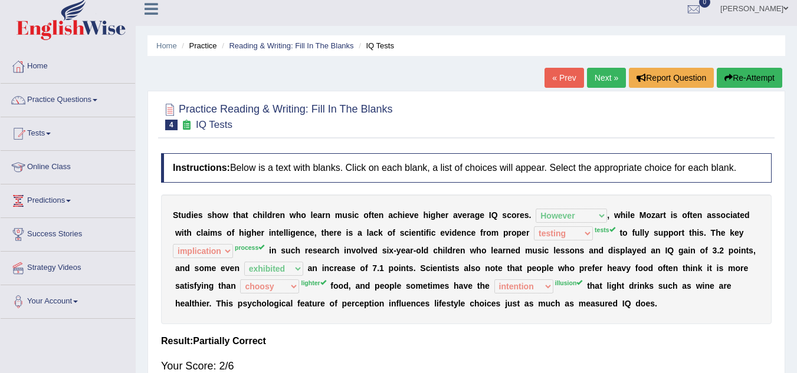
scroll to position [8, 0]
click at [745, 79] on button "Re-Attempt" at bounding box center [749, 78] width 65 height 20
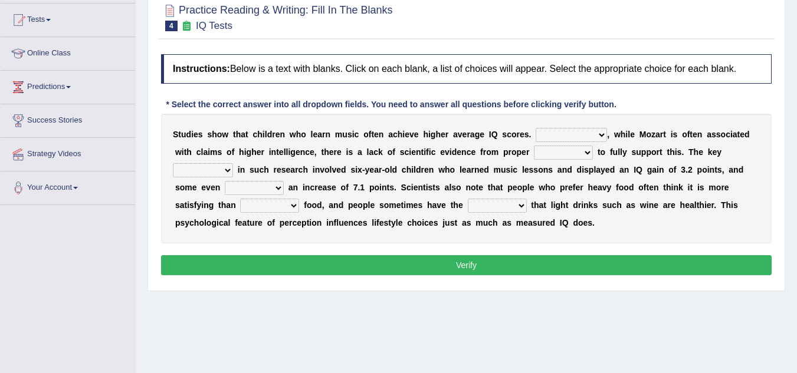
scroll to position [124, 0]
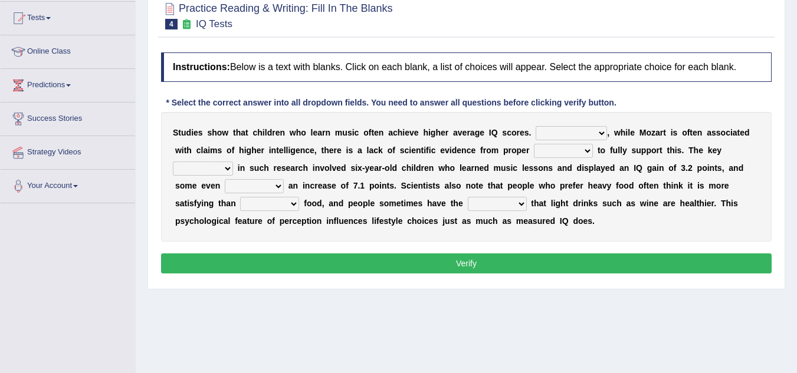
click at [542, 133] on select "However Therefore Consequently While" at bounding box center [570, 133] width 71 height 14
select select "However"
click at [535, 126] on select "However Therefore Consequently While" at bounding box center [570, 133] width 71 height 14
click at [546, 147] on select "test tests testing tested" at bounding box center [563, 151] width 59 height 14
select select "tests"
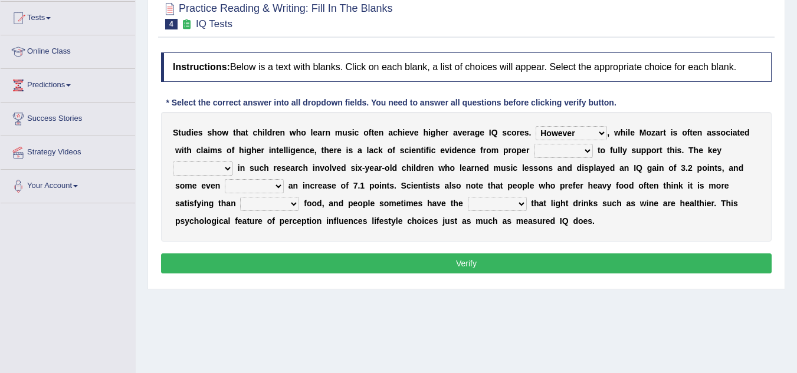
click at [534, 144] on select "test tests testing tested" at bounding box center [563, 151] width 59 height 14
click at [224, 170] on select "process goal implication odd" at bounding box center [203, 169] width 60 height 14
select select "process"
click at [173, 162] on select "process goal implication odd" at bounding box center [203, 169] width 60 height 14
click at [252, 185] on select "exhibited taught learned threatened" at bounding box center [254, 186] width 59 height 14
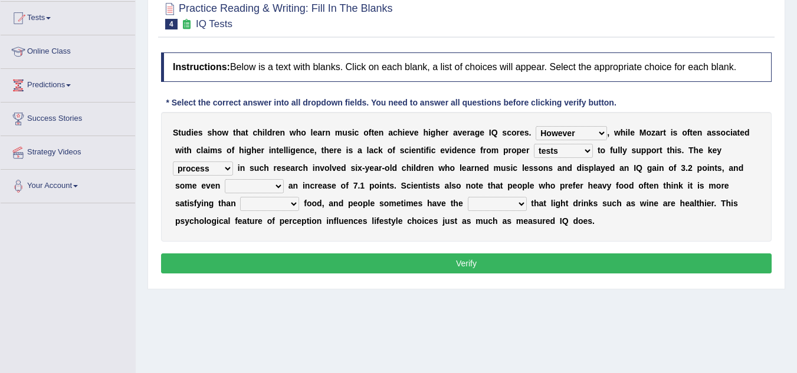
select select "exhibited"
click at [225, 179] on select "exhibited taught learned threatened" at bounding box center [254, 186] width 59 height 14
click at [261, 203] on select "choosy lighter cushiony spooky" at bounding box center [269, 204] width 59 height 14
select select "lighter"
click at [240, 197] on select "choosy lighter cushiony spooky" at bounding box center [269, 204] width 59 height 14
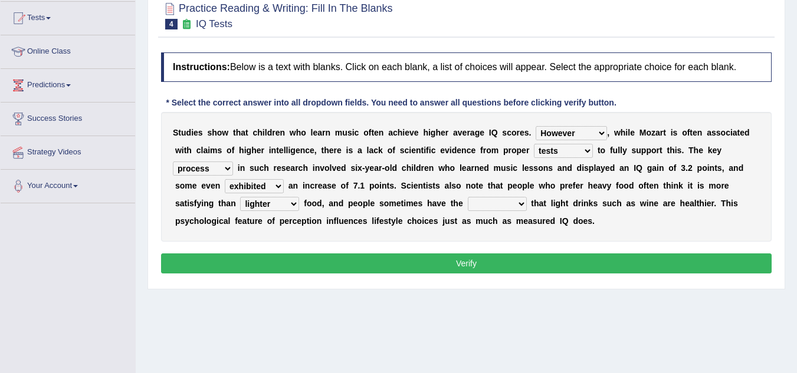
click at [485, 203] on select "illusion sight anecdote intention" at bounding box center [497, 204] width 59 height 14
select select "illusion"
click at [468, 197] on select "illusion sight anecdote intention" at bounding box center [497, 204] width 59 height 14
click at [469, 258] on button "Verify" at bounding box center [466, 264] width 610 height 20
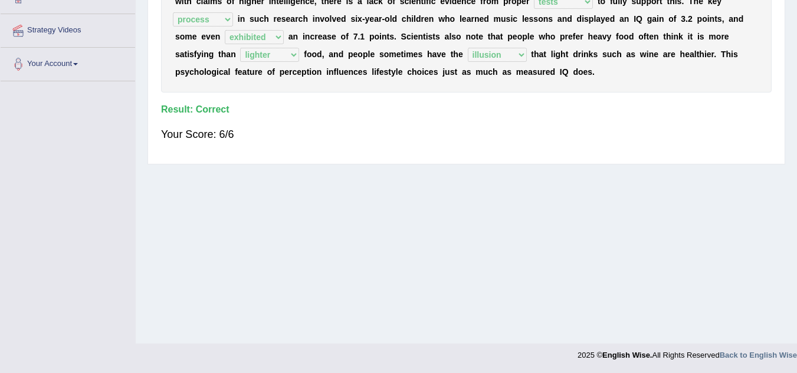
scroll to position [0, 0]
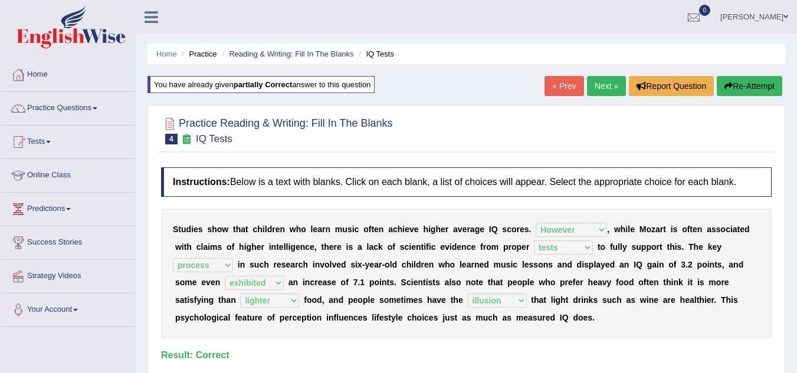
click at [607, 83] on link "Next »" at bounding box center [606, 86] width 39 height 20
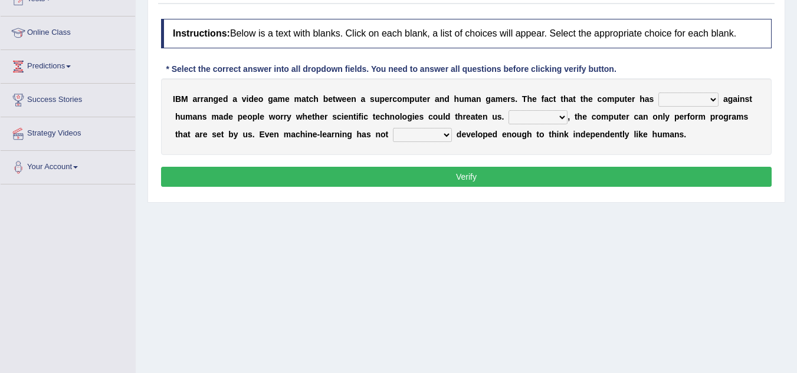
click at [668, 103] on select "competed fought acted challenged" at bounding box center [688, 100] width 60 height 14
click at [550, 247] on div "Home Practice Reading & Writing: Fill In The Blanks Video Game « Prev Next » Re…" at bounding box center [466, 152] width 661 height 590
click at [678, 95] on select "competed fought acted challenged" at bounding box center [688, 100] width 60 height 14
select select "competed"
click at [658, 93] on select "competed fought acted challenged" at bounding box center [688, 100] width 60 height 14
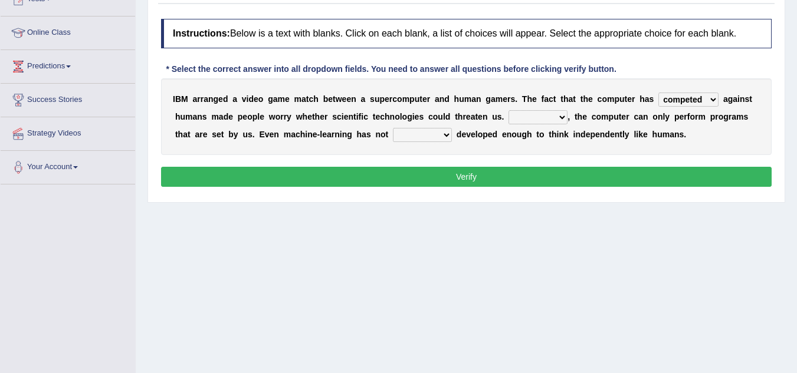
click at [543, 118] on select "Moreover However Thus So" at bounding box center [537, 117] width 59 height 14
select select "However"
click at [508, 110] on select "Moreover However Thus So" at bounding box center [537, 117] width 59 height 14
click at [403, 133] on select "yet still only just" at bounding box center [422, 135] width 59 height 14
select select "yet"
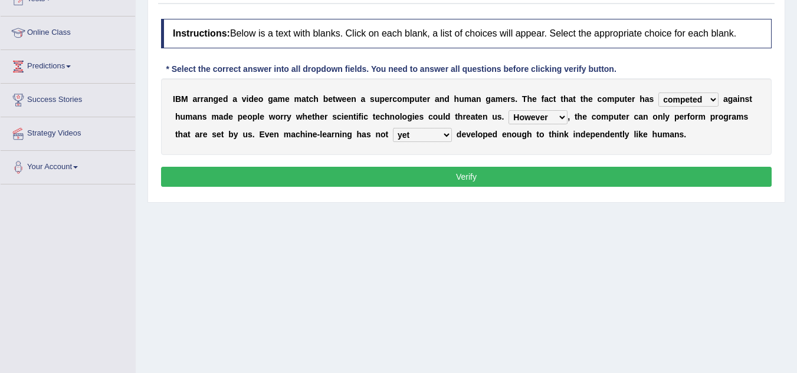
click at [393, 128] on select "yet still only just" at bounding box center [422, 135] width 59 height 14
click at [413, 179] on button "Verify" at bounding box center [466, 177] width 610 height 20
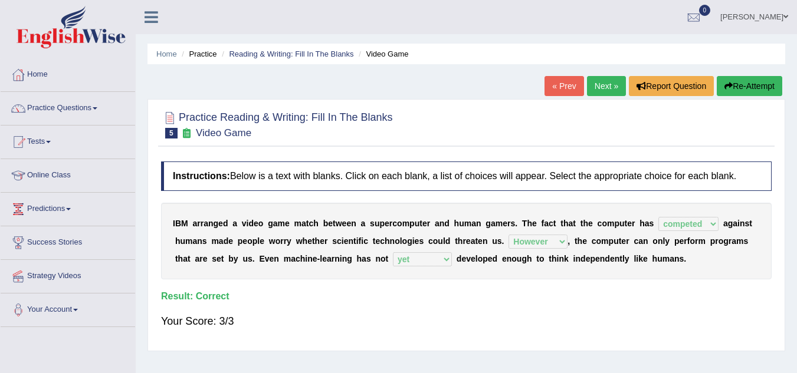
click at [602, 84] on link "Next »" at bounding box center [606, 86] width 39 height 20
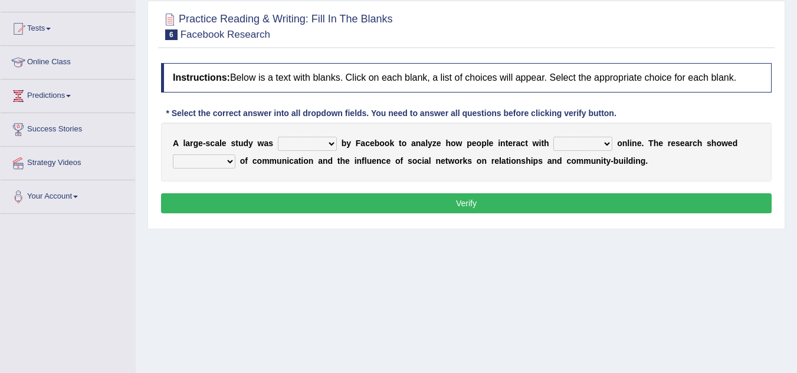
scroll to position [127, 0]
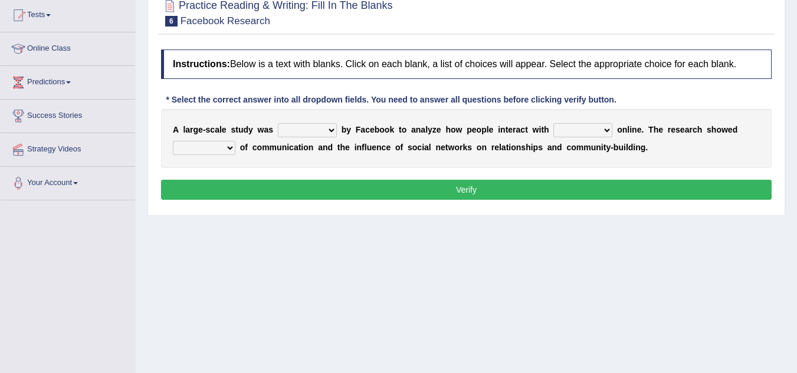
click at [319, 127] on select "surveyed had asked made" at bounding box center [307, 130] width 59 height 14
select select "surveyed"
click at [278, 123] on select "surveyed had asked made" at bounding box center [307, 130] width 59 height 14
click at [567, 129] on select "together all each other another" at bounding box center [582, 130] width 59 height 14
select select "each other"
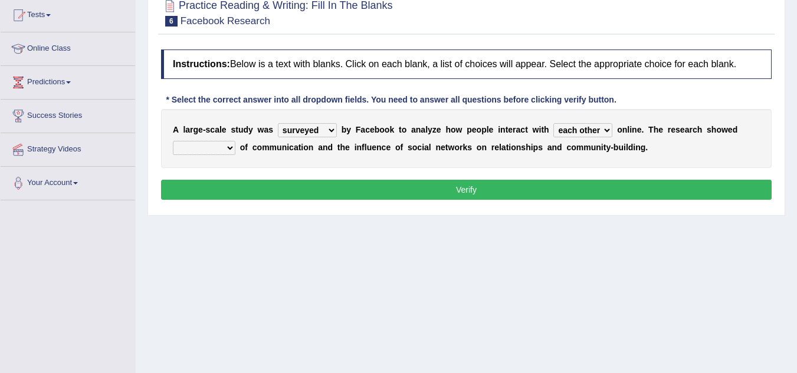
click at [553, 123] on select "together all each other another" at bounding box center [582, 130] width 59 height 14
click at [201, 151] on select "advantages standards fellowships patterns" at bounding box center [204, 148] width 63 height 14
select select "patterns"
click at [173, 141] on select "advantages standards fellowships patterns" at bounding box center [204, 148] width 63 height 14
click at [239, 189] on button "Verify" at bounding box center [466, 190] width 610 height 20
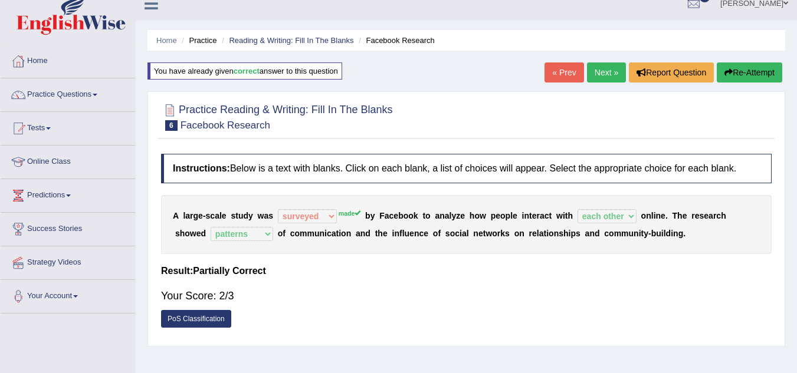
scroll to position [0, 0]
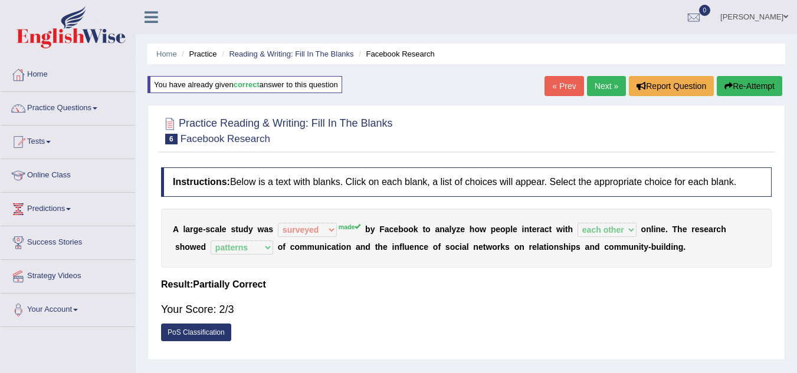
click at [738, 83] on button "Re-Attempt" at bounding box center [749, 86] width 65 height 20
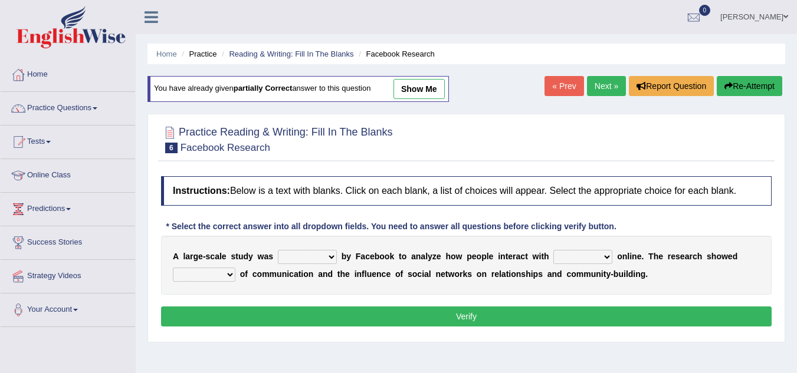
click at [307, 257] on select "surveyed had asked made" at bounding box center [307, 257] width 59 height 14
select select "made"
click at [278, 250] on select "surveyed had asked made" at bounding box center [307, 257] width 59 height 14
click at [582, 261] on select "together all each other another" at bounding box center [582, 257] width 59 height 14
select select "each other"
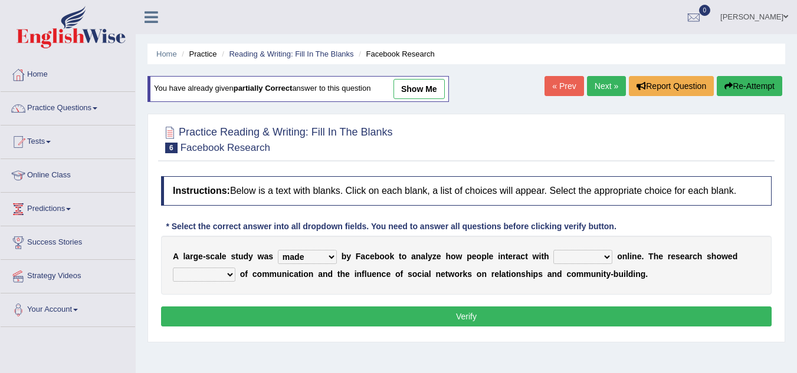
click at [553, 250] on select "together all each other another" at bounding box center [582, 257] width 59 height 14
click at [224, 268] on select "advantages standards fellowships patterns" at bounding box center [204, 275] width 63 height 14
select select "patterns"
click at [173, 268] on select "advantages standards fellowships patterns" at bounding box center [204, 275] width 63 height 14
click at [280, 310] on button "Verify" at bounding box center [466, 317] width 610 height 20
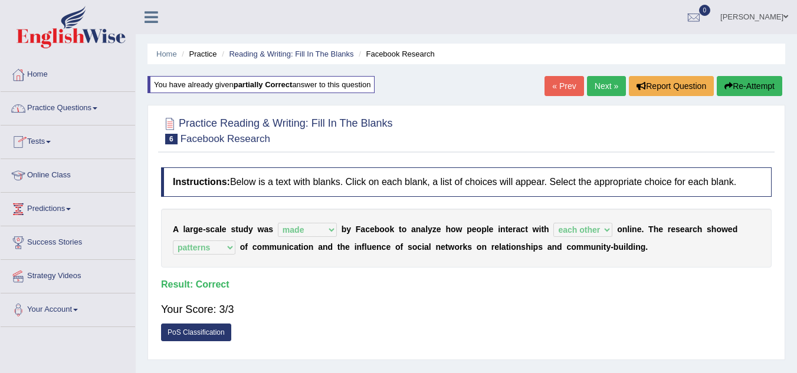
click at [86, 106] on link "Practice Questions" at bounding box center [68, 106] width 134 height 29
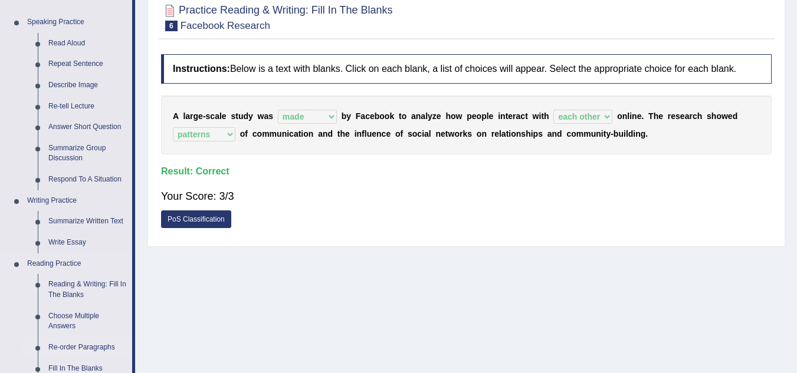
scroll to position [72, 0]
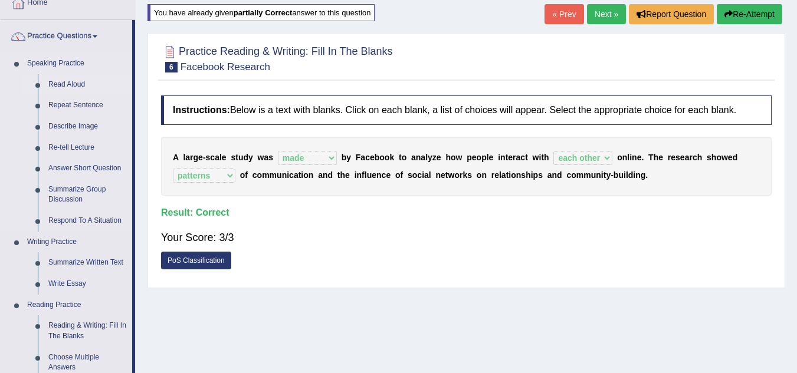
click at [70, 77] on link "Read Aloud" at bounding box center [87, 84] width 89 height 21
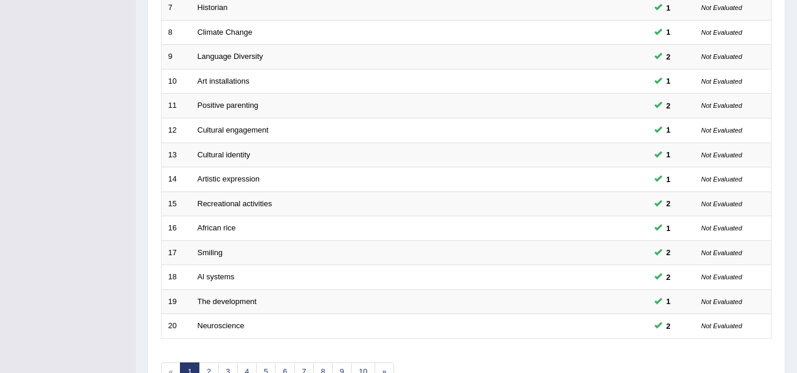
scroll to position [408, 0]
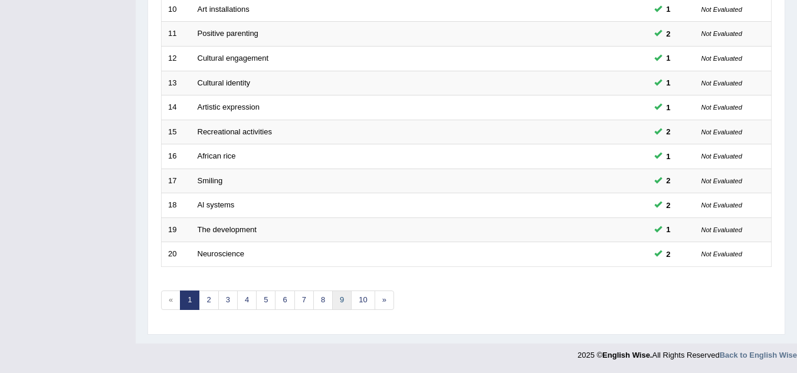
click at [348, 298] on link "9" at bounding box center [341, 300] width 19 height 19
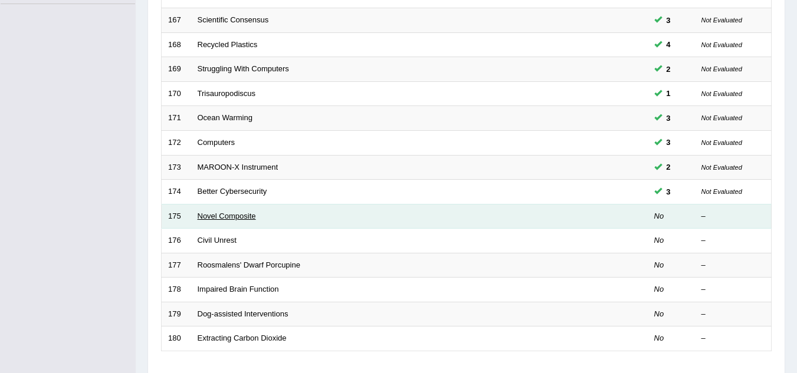
click at [245, 212] on link "Novel Composite" at bounding box center [227, 216] width 58 height 9
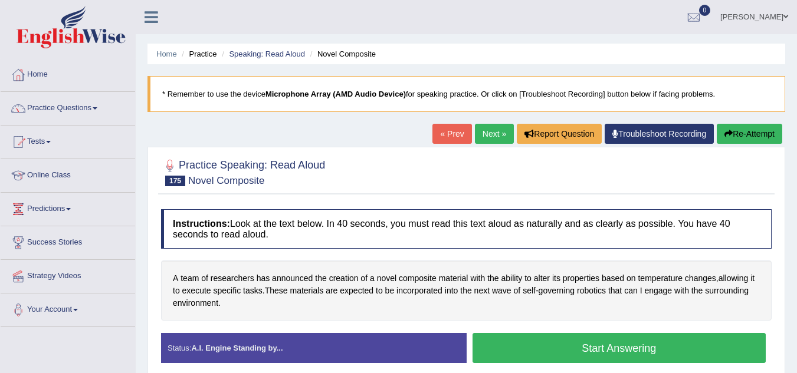
scroll to position [120, 0]
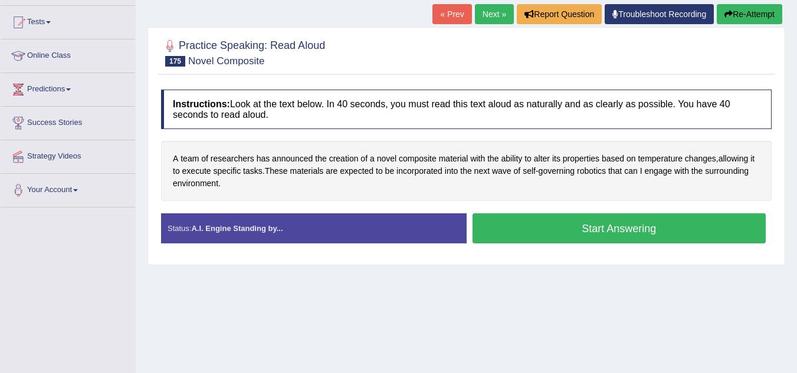
click at [493, 231] on button "Start Answering" at bounding box center [619, 228] width 294 height 30
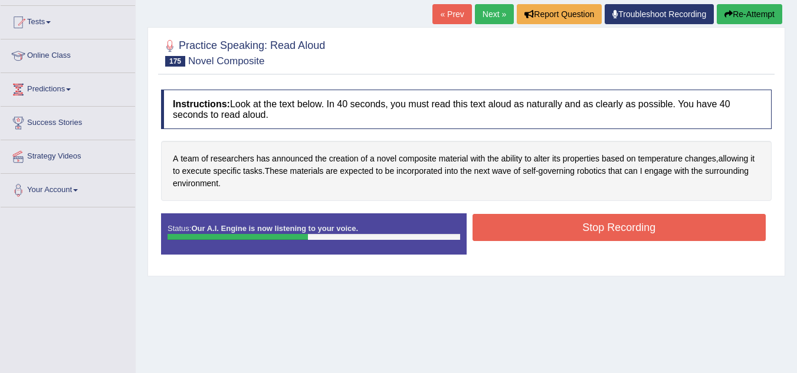
click at [493, 231] on button "Stop Recording" at bounding box center [619, 227] width 294 height 27
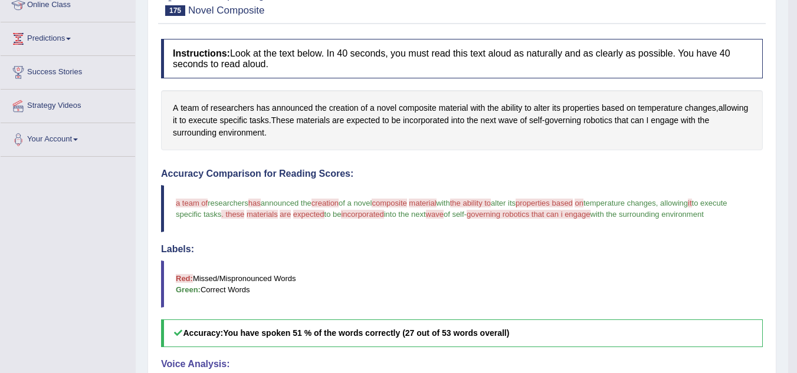
scroll to position [0, 0]
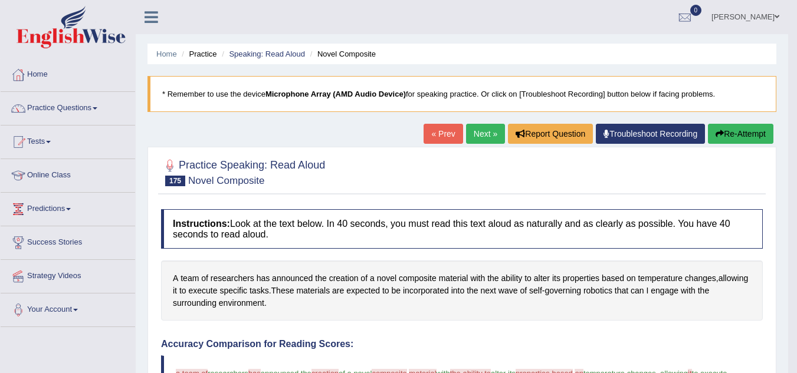
click at [730, 134] on button "Re-Attempt" at bounding box center [740, 134] width 65 height 20
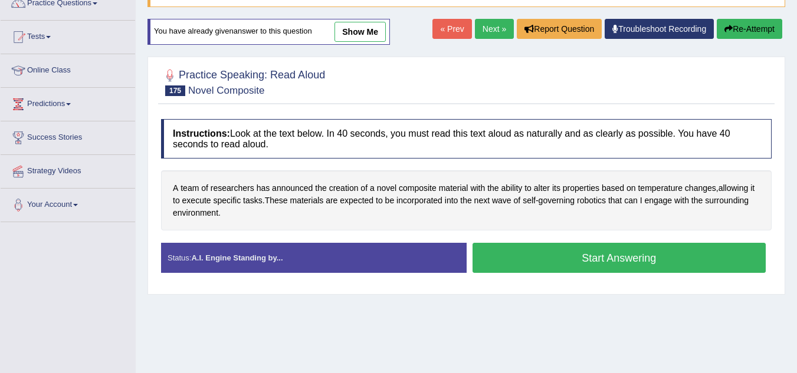
scroll to position [107, 0]
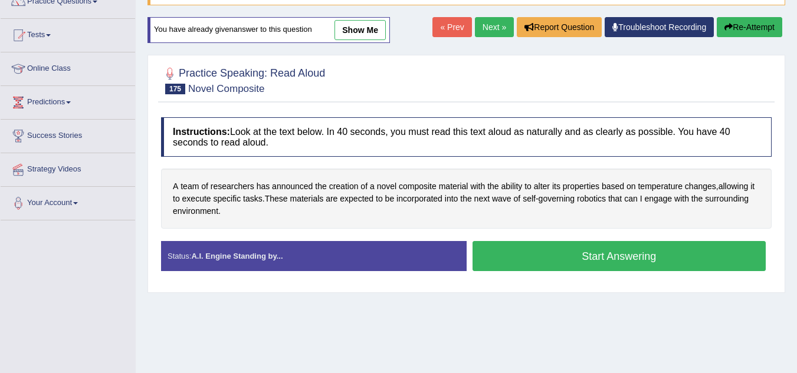
click at [638, 264] on button "Start Answering" at bounding box center [619, 256] width 294 height 30
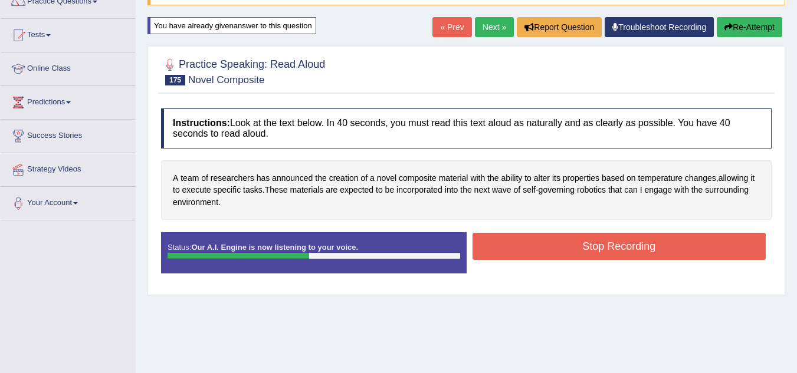
click at [633, 253] on button "Stop Recording" at bounding box center [619, 246] width 294 height 27
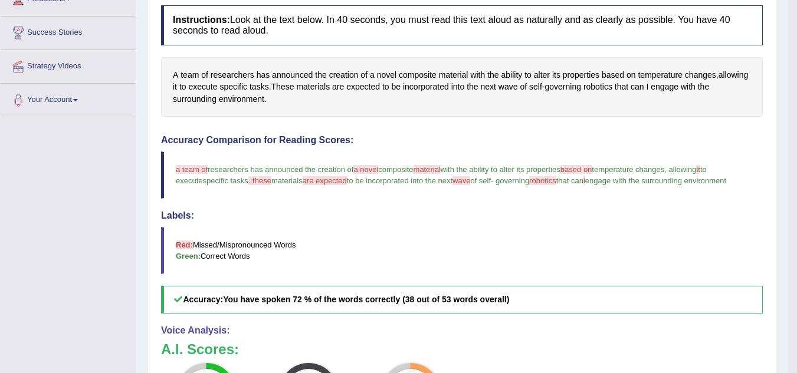
scroll to position [209, 0]
